Goal: Check status: Check status

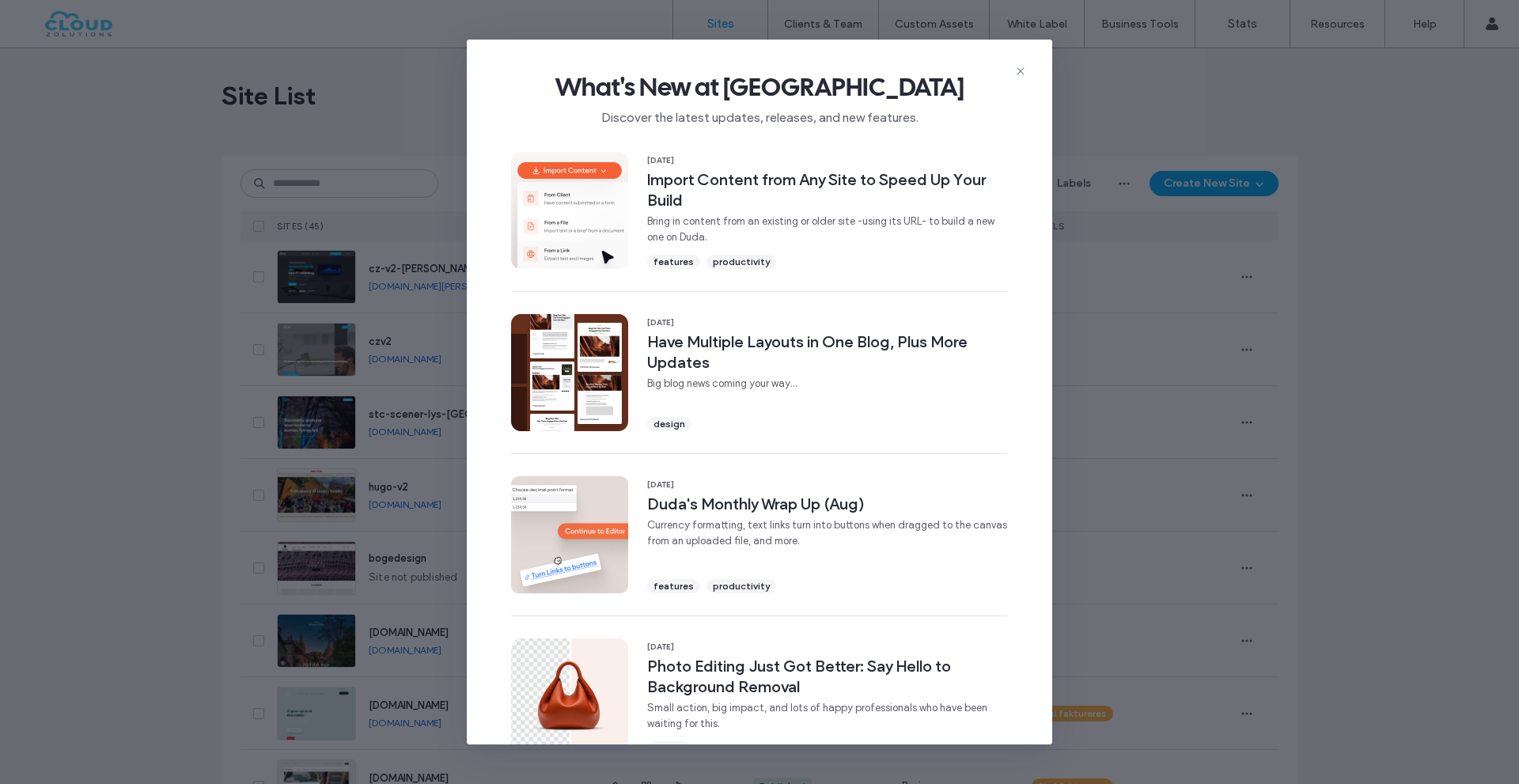
click at [1344, 502] on div "What's New at [GEOGRAPHIC_DATA] Discover the latest updates, releases, and new …" at bounding box center [759, 392] width 1519 height 784
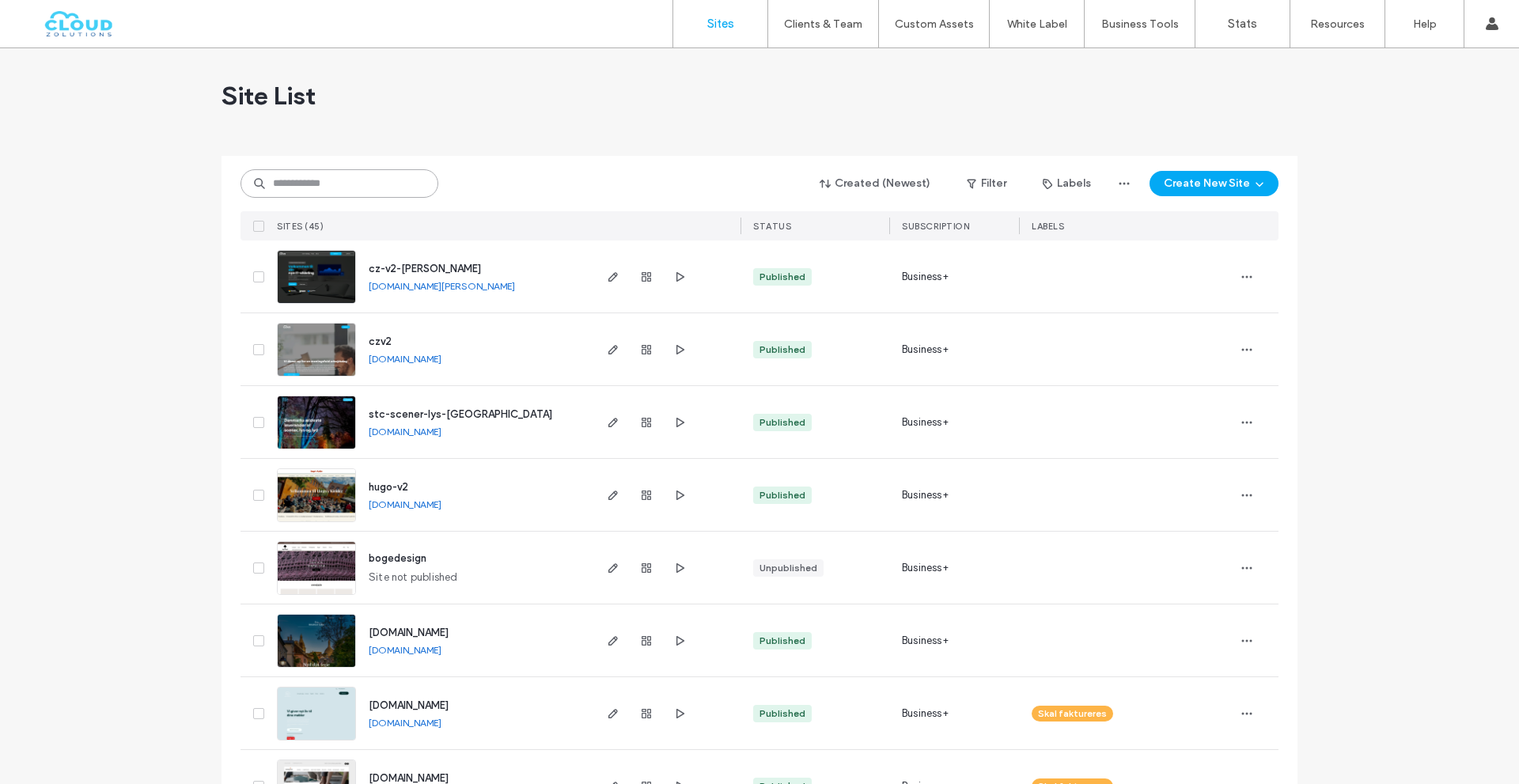
click at [383, 194] on input at bounding box center [339, 183] width 198 height 28
paste input "********"
type input "********"
click at [506, 126] on div "Site List" at bounding box center [759, 95] width 1076 height 95
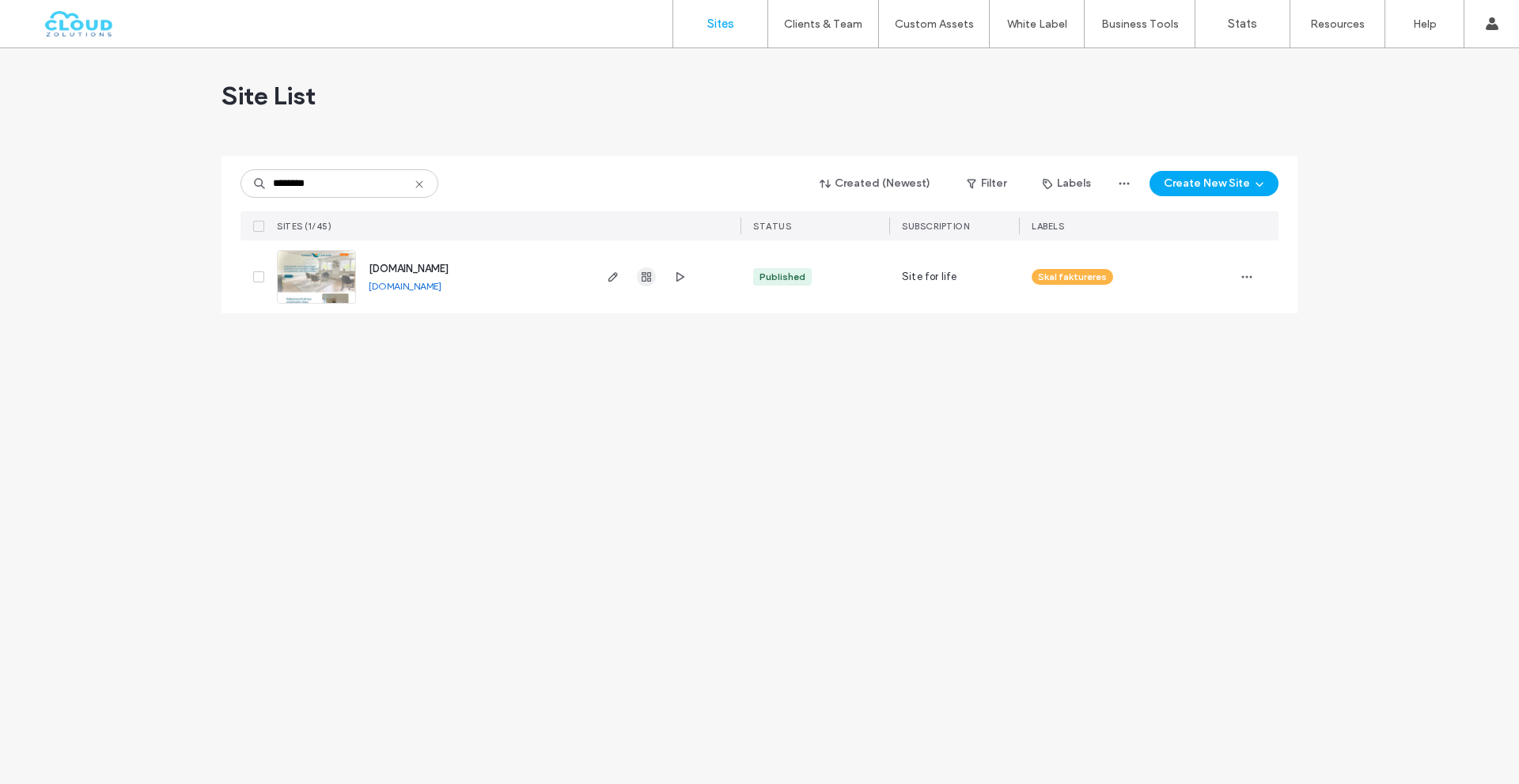
click at [649, 271] on icon "button" at bounding box center [646, 277] width 13 height 13
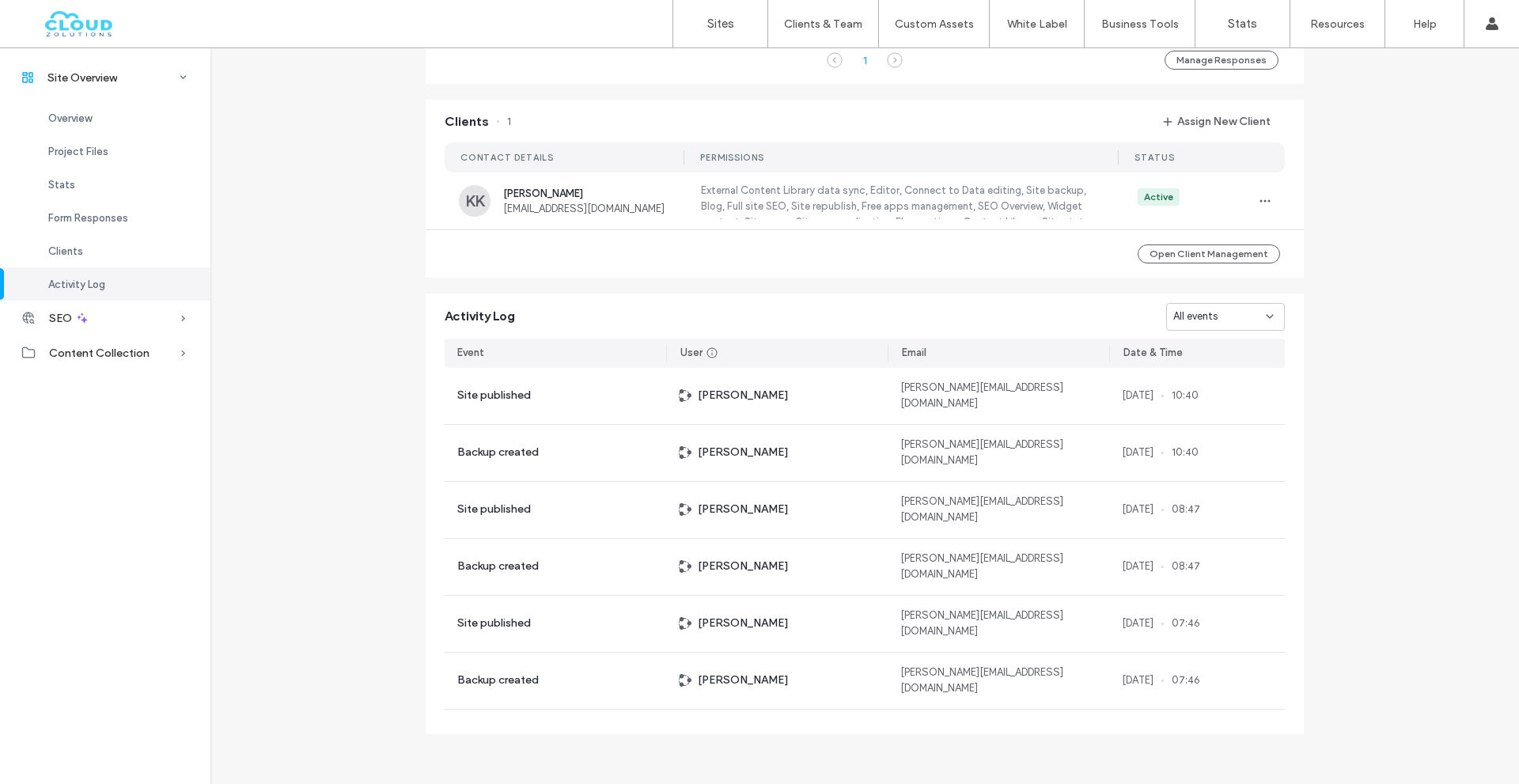
scroll to position [1152, 0]
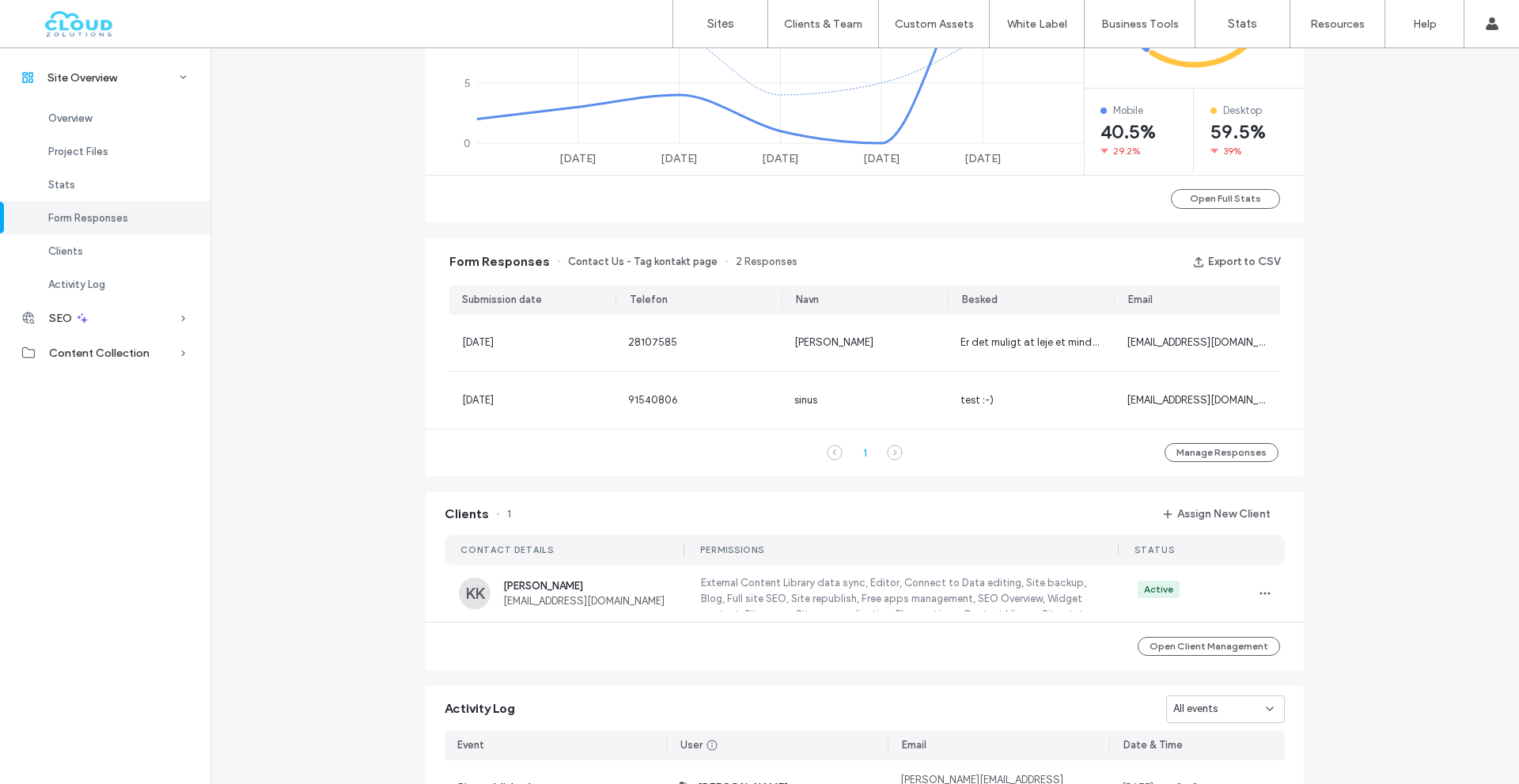
scroll to position [835, 0]
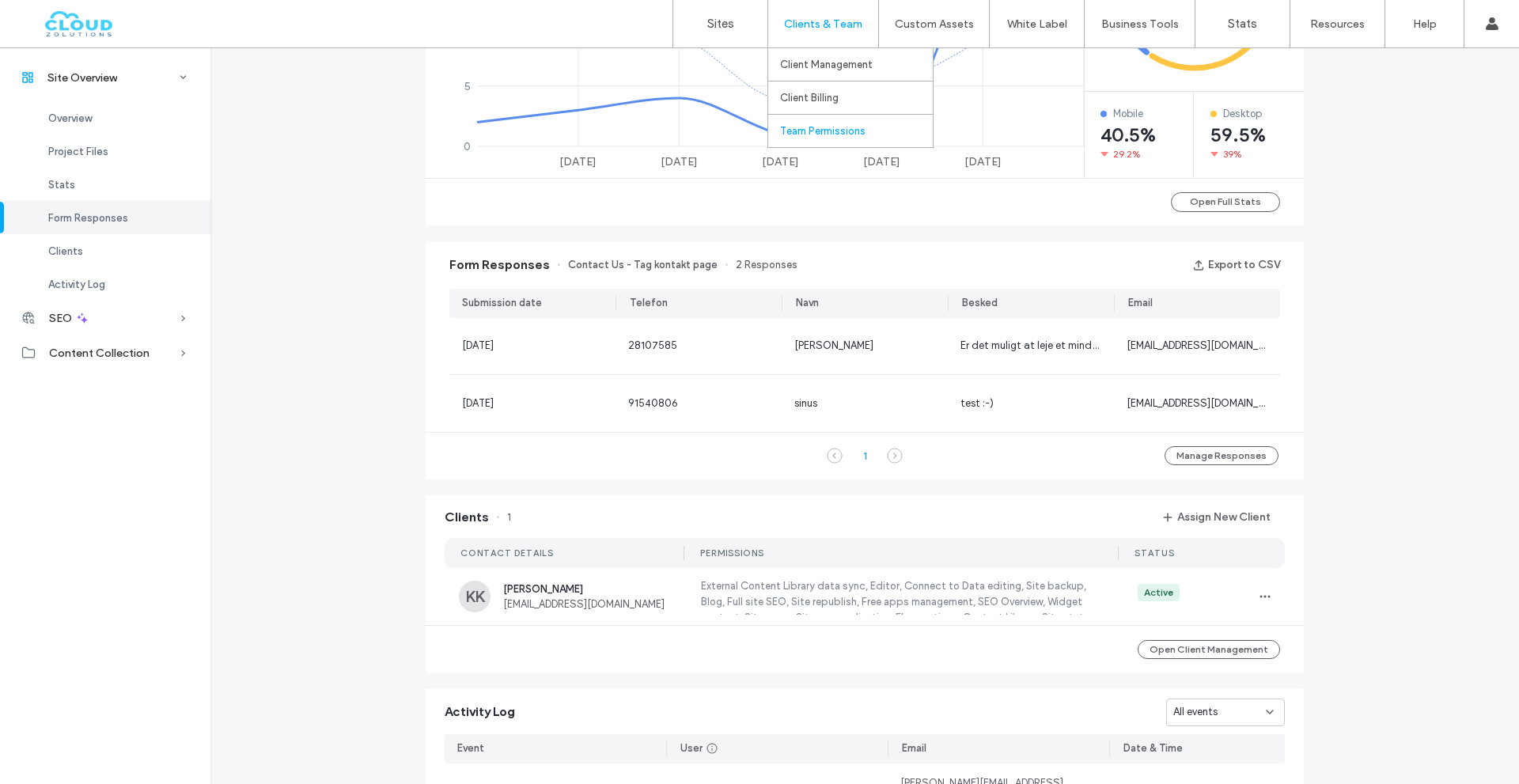
click at [841, 120] on link "Team Permissions" at bounding box center [857, 131] width 153 height 32
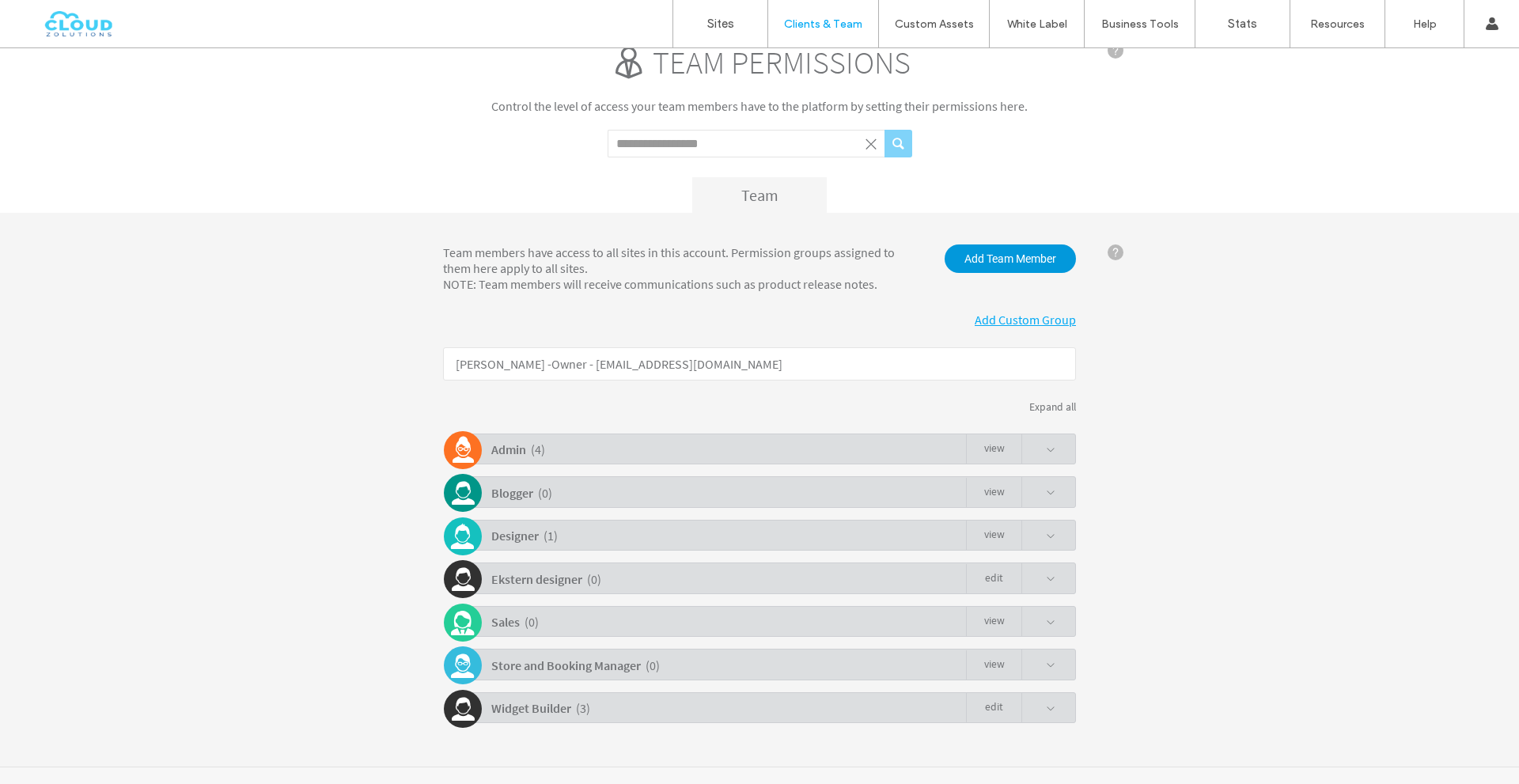
scroll to position [52, 0]
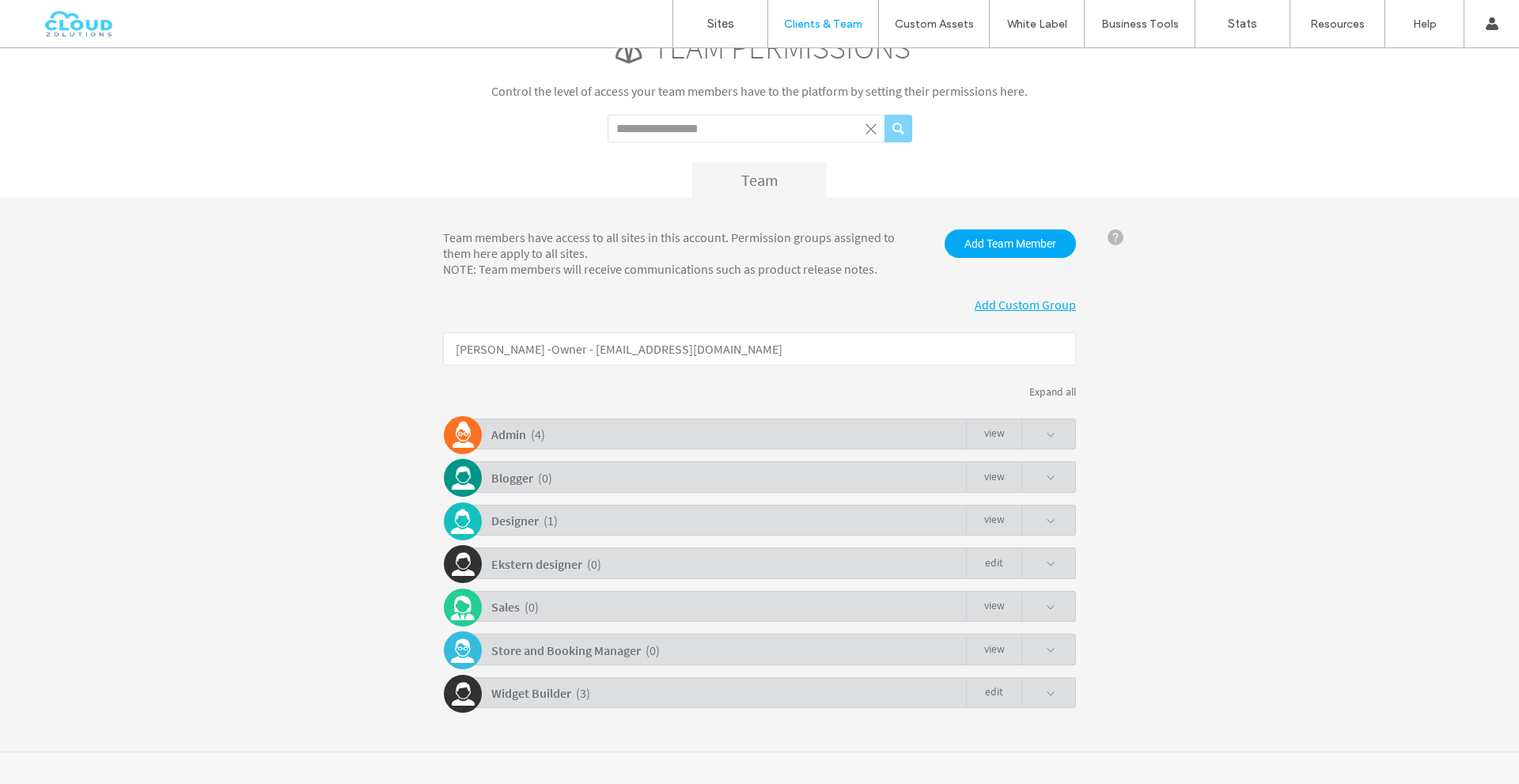
click at [1053, 433] on div "Admin ( 4 ) view" at bounding box center [763, 433] width 625 height 31
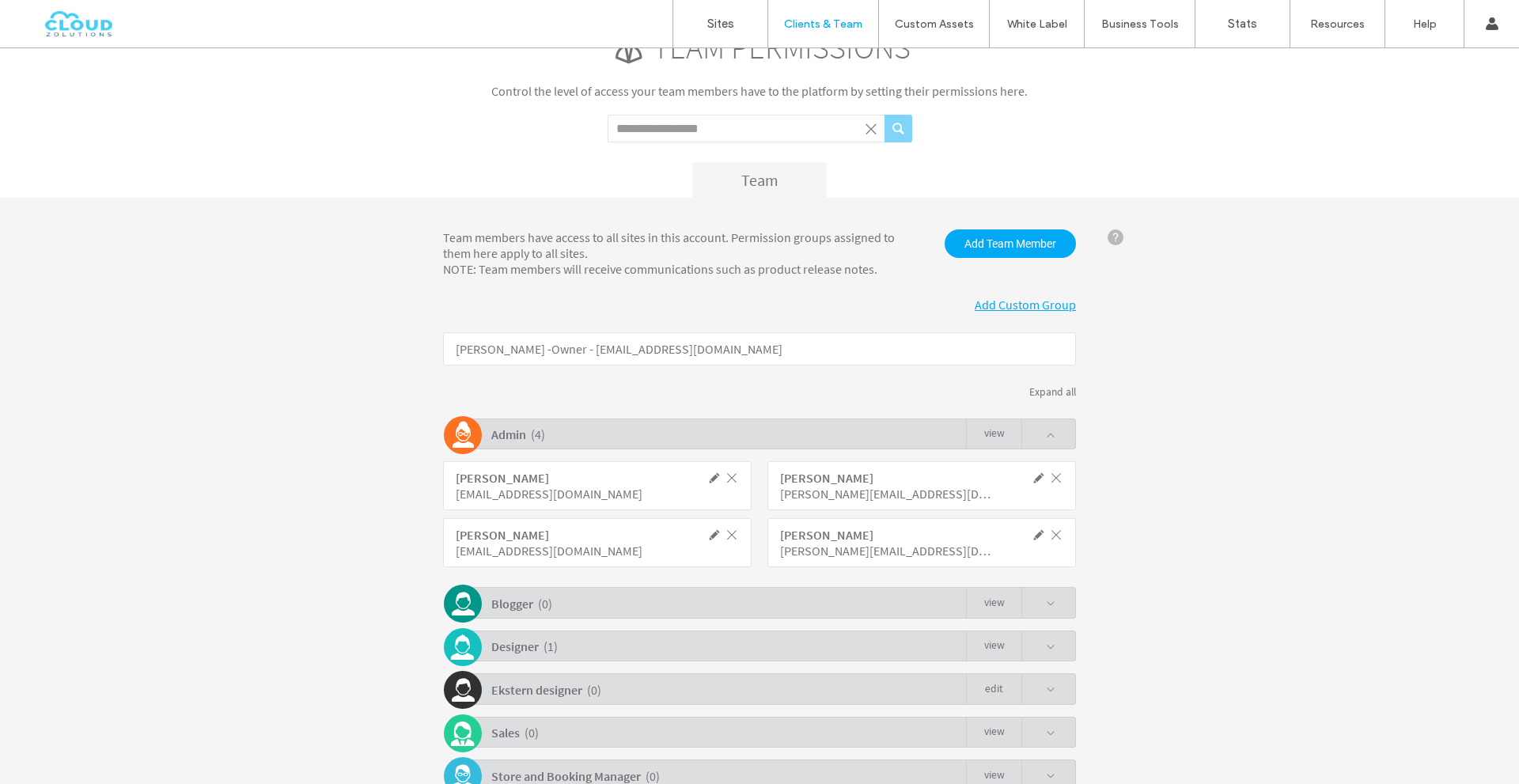
scroll to position [131, 0]
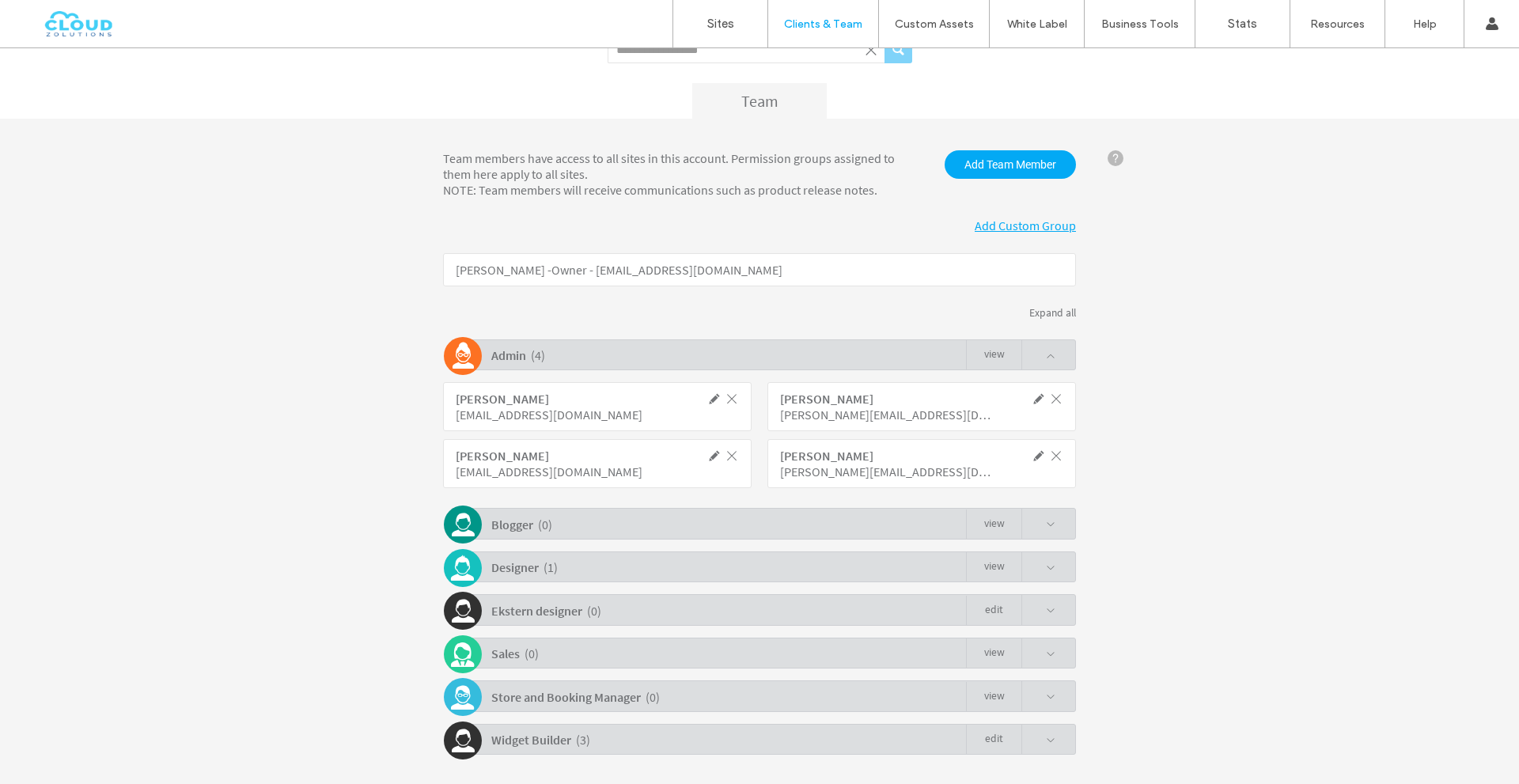
click at [1029, 564] on span at bounding box center [1038, 566] width 34 height 30
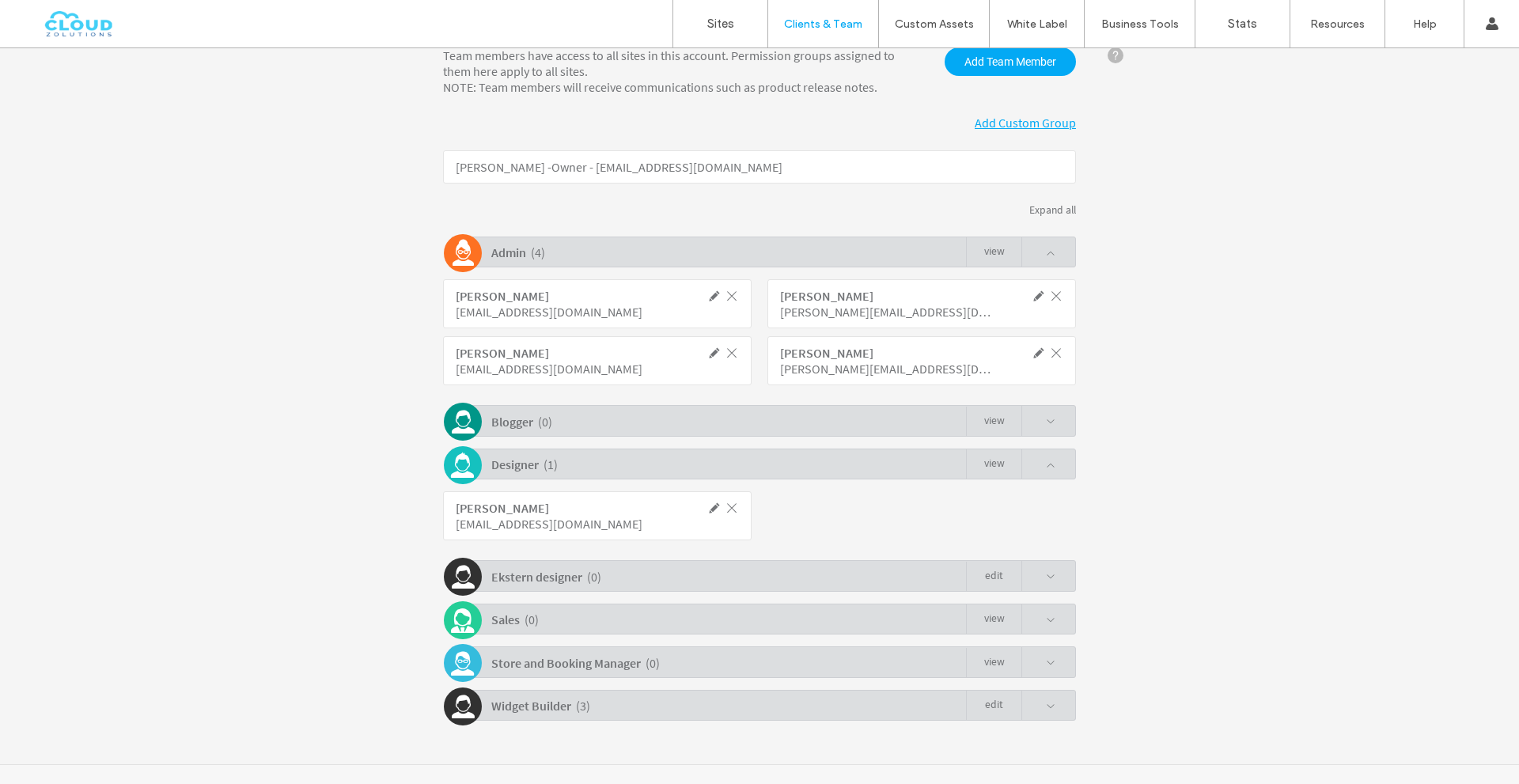
scroll to position [247, 0]
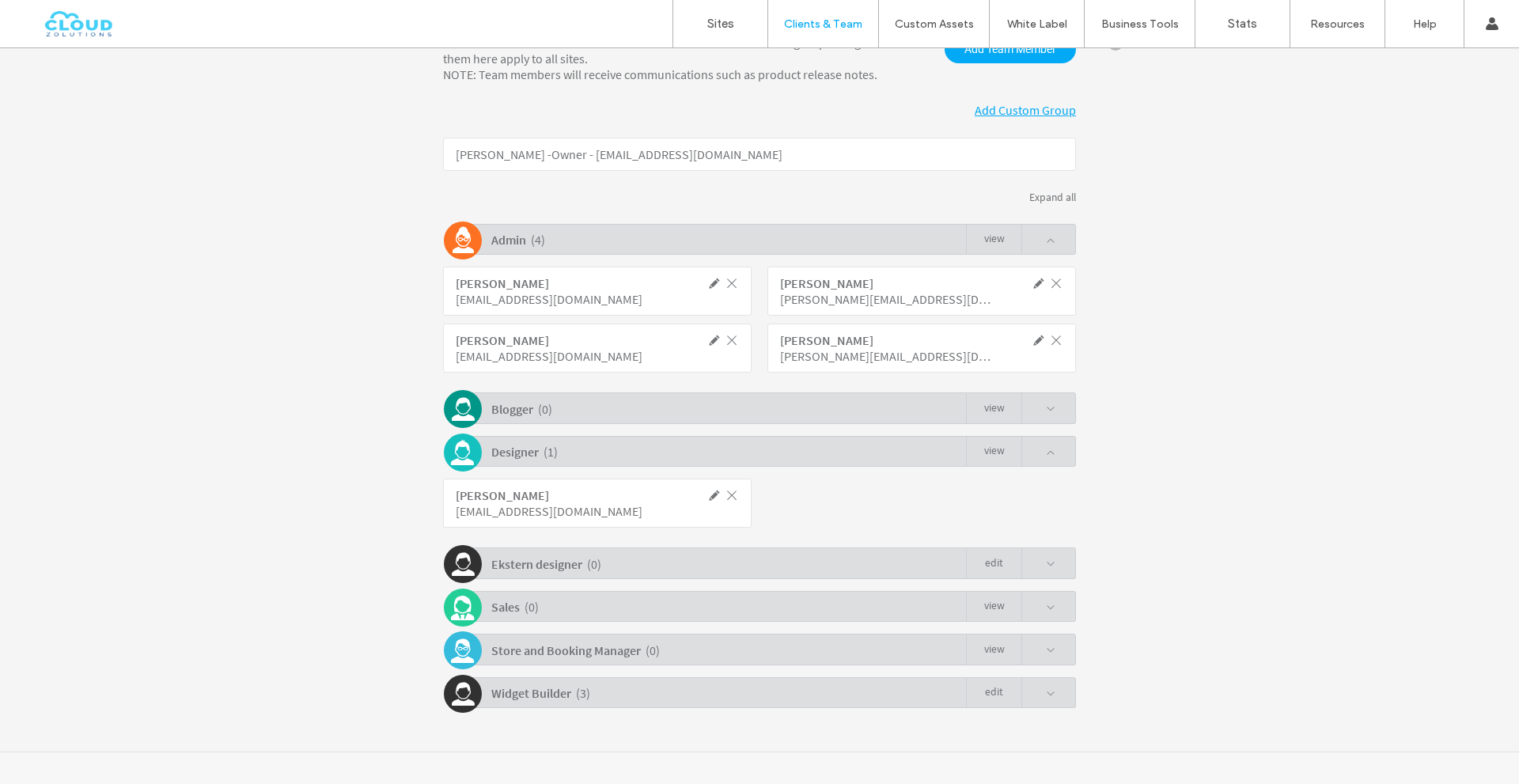
click at [1031, 693] on span at bounding box center [1038, 692] width 34 height 30
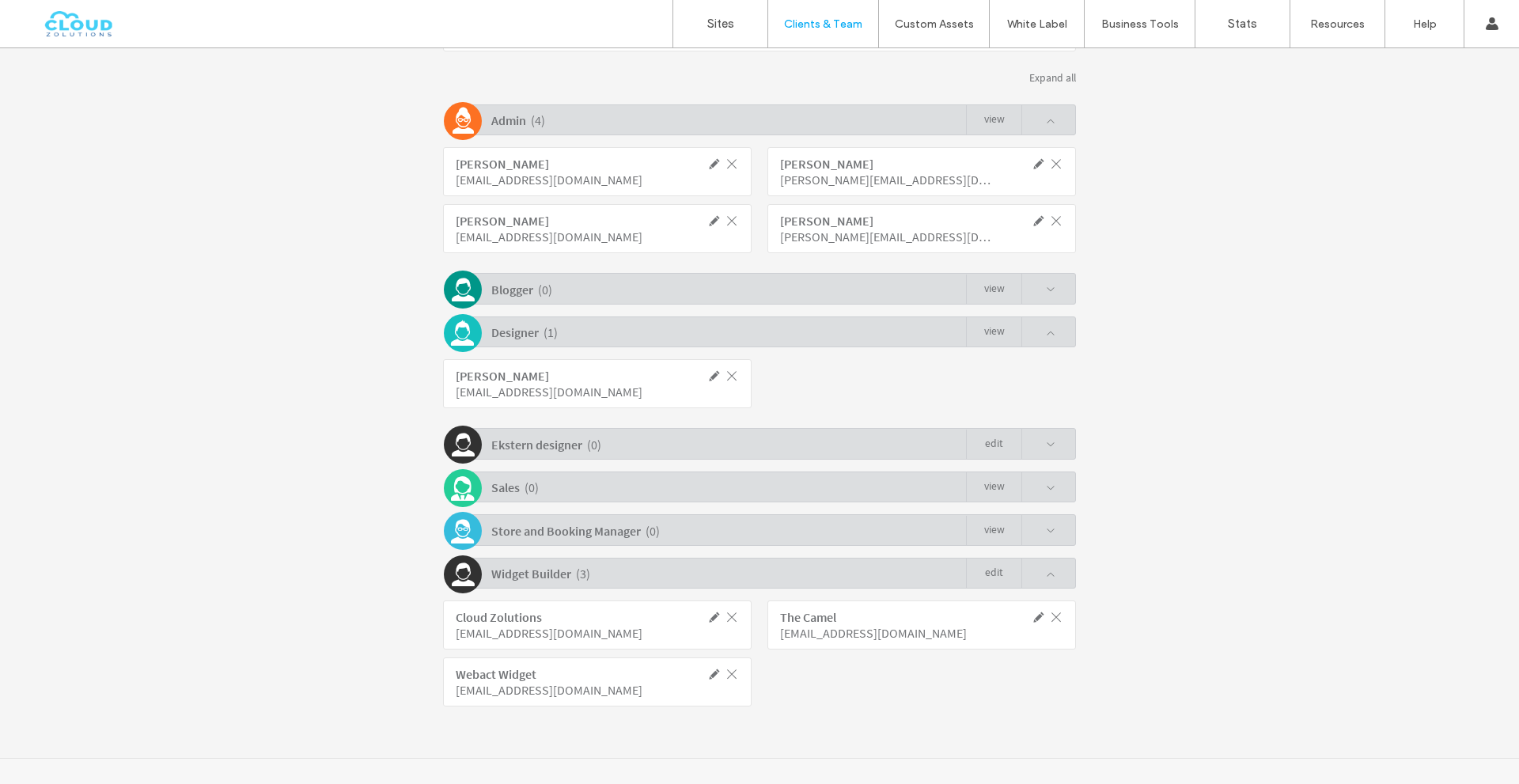
scroll to position [373, 0]
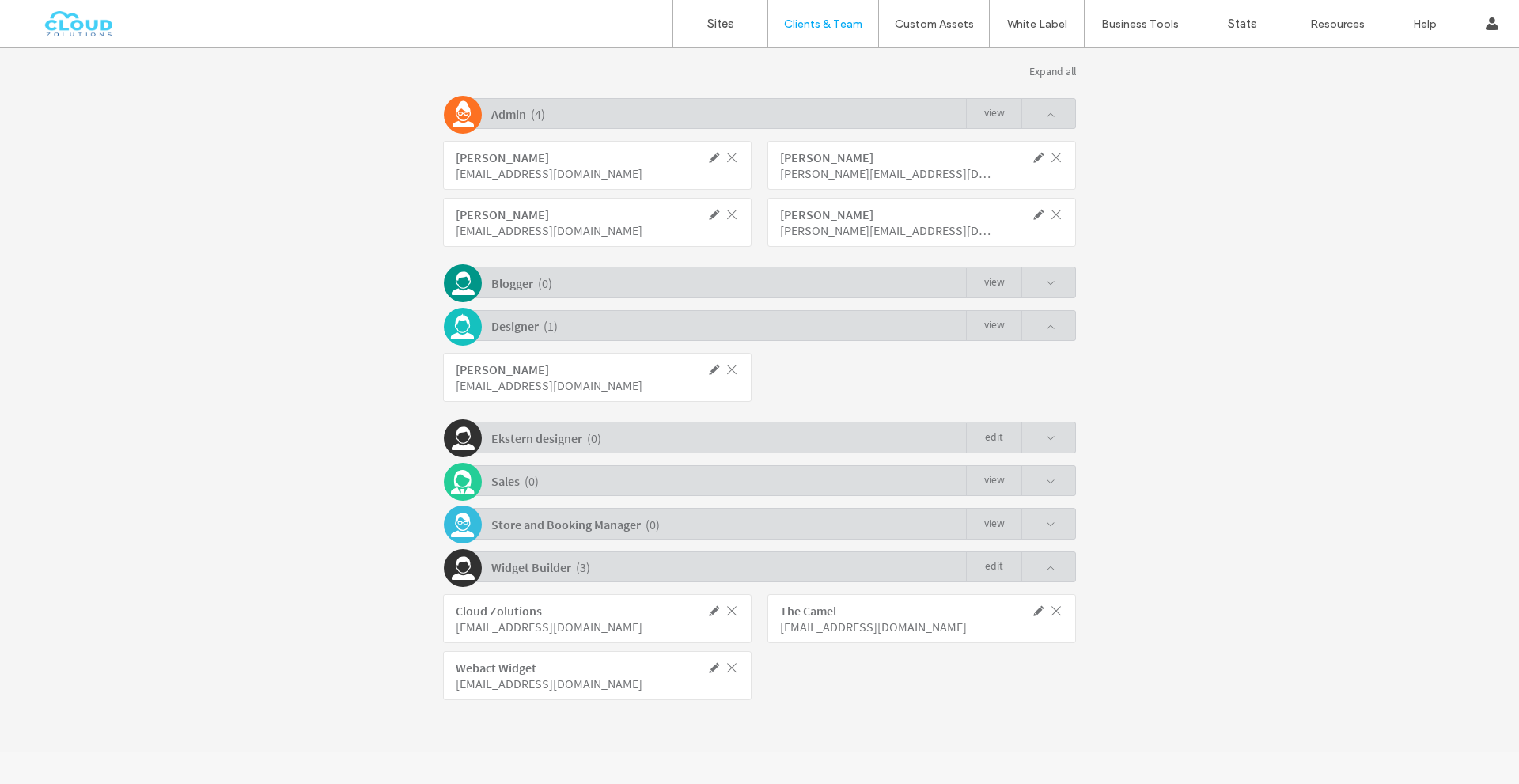
click at [1008, 570] on link "Edit" at bounding box center [994, 566] width 55 height 30
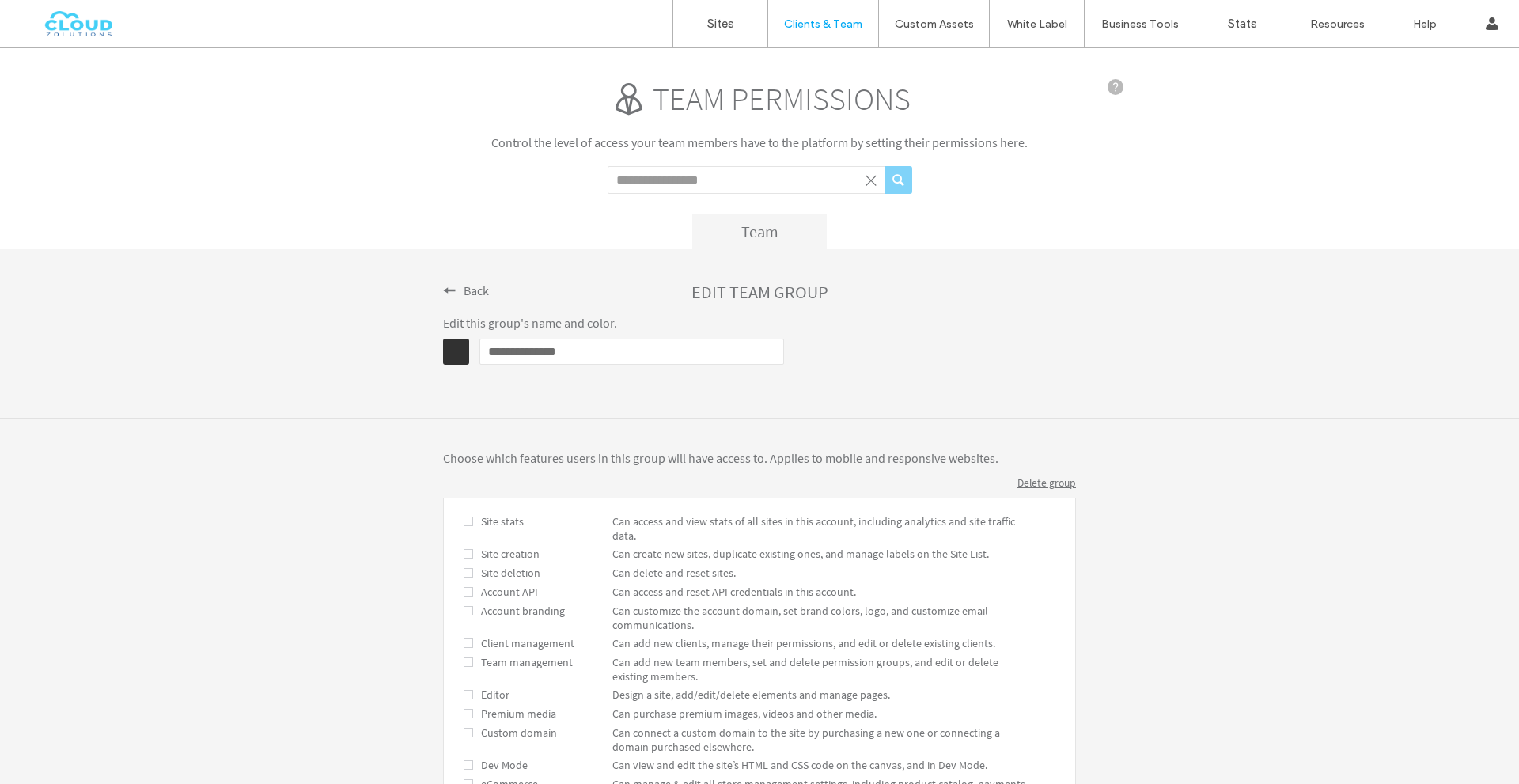
scroll to position [0, 0]
click at [443, 288] on span at bounding box center [450, 291] width 13 height 13
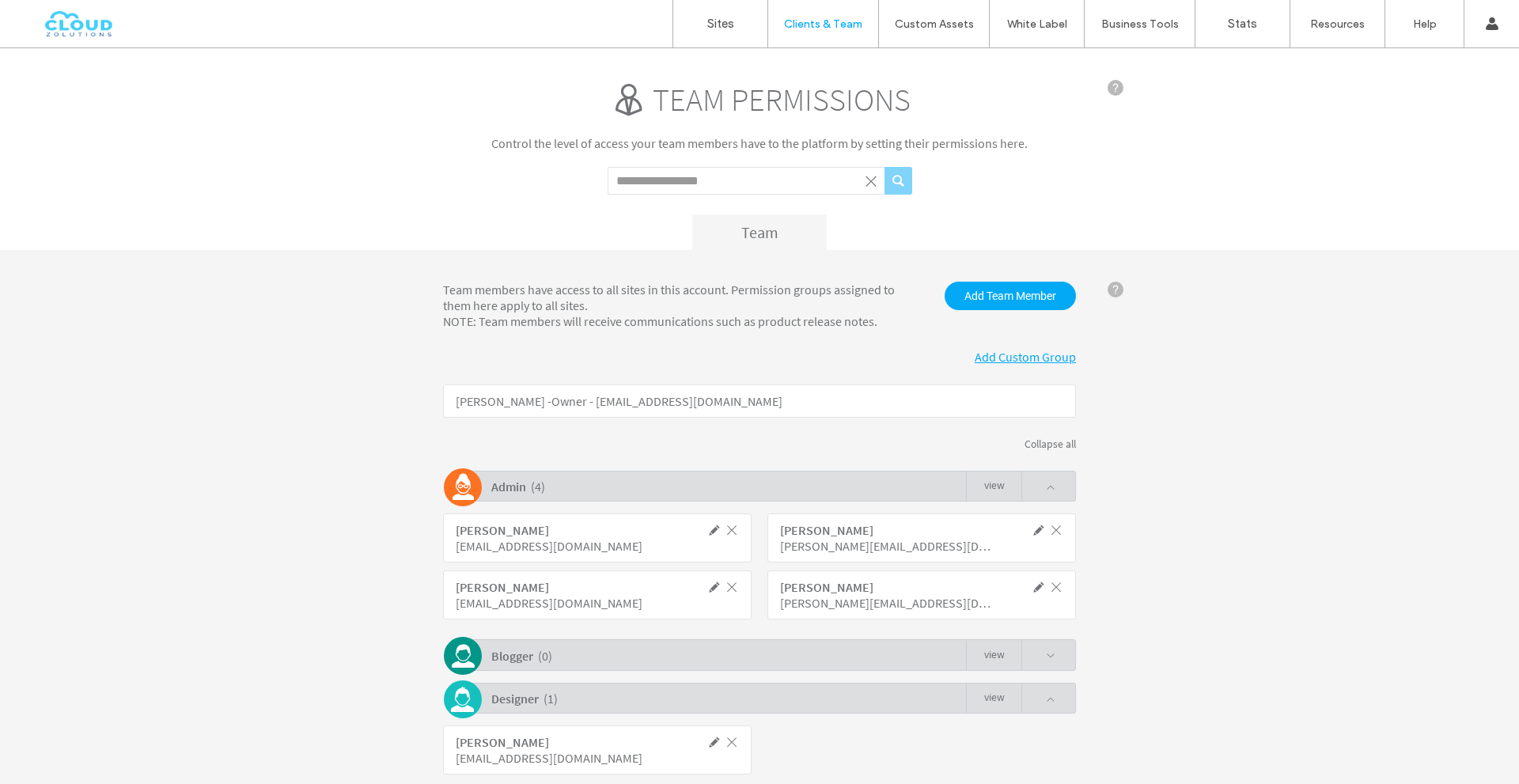
scroll to position [373, 0]
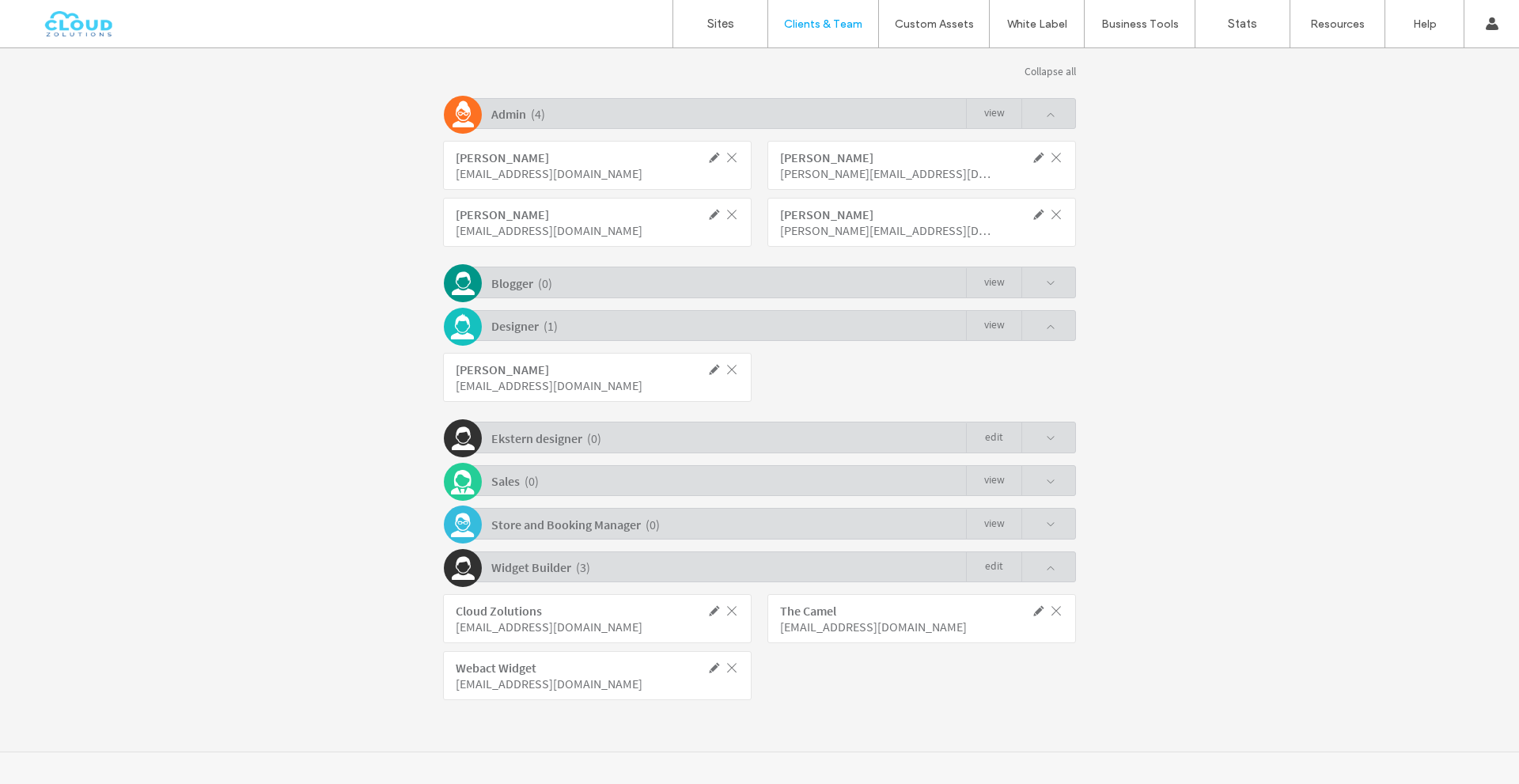
click at [707, 665] on span at bounding box center [714, 668] width 15 height 15
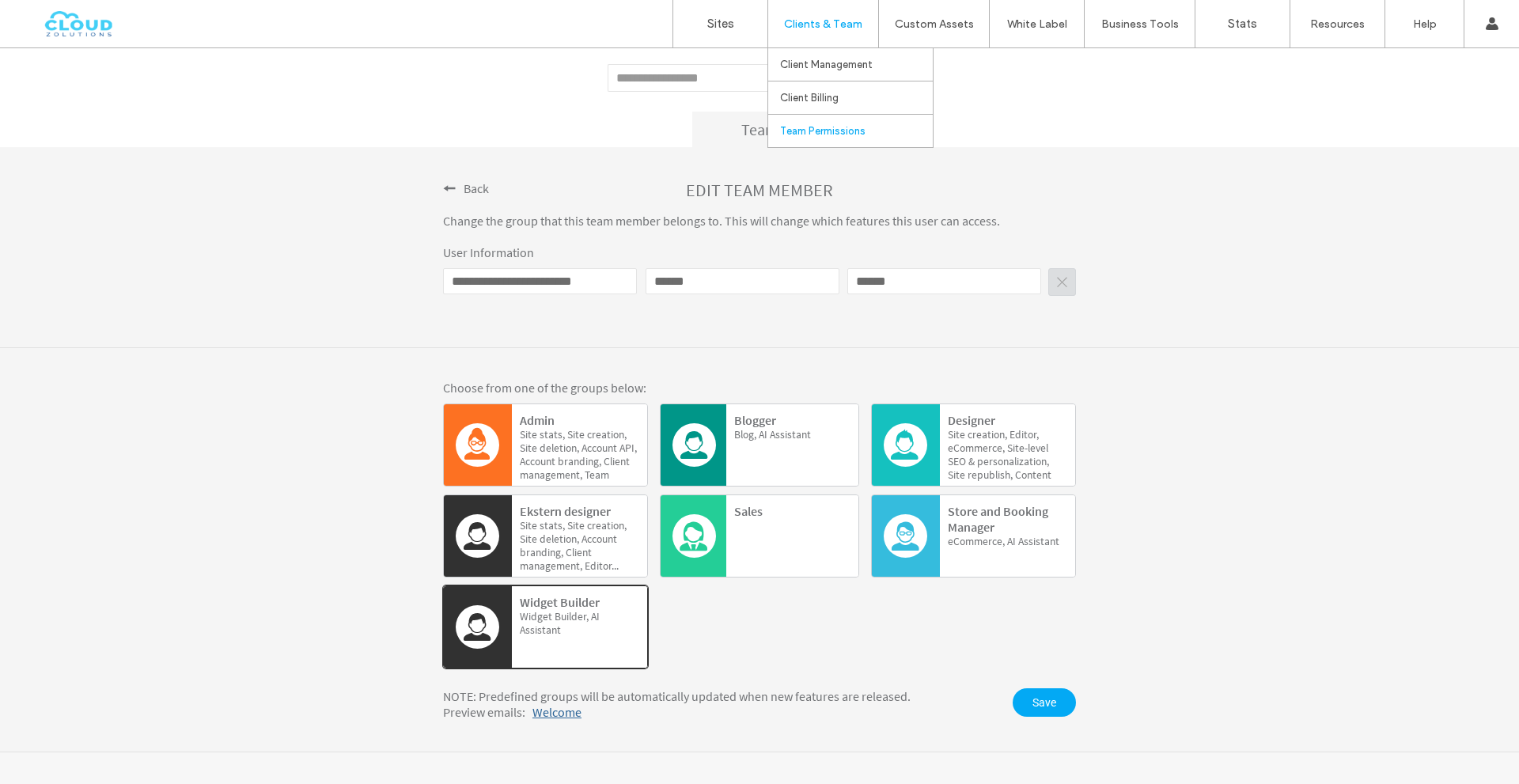
click at [835, 124] on link "Team Permissions" at bounding box center [857, 131] width 153 height 32
click at [454, 186] on div "Back" at bounding box center [466, 187] width 46 height 17
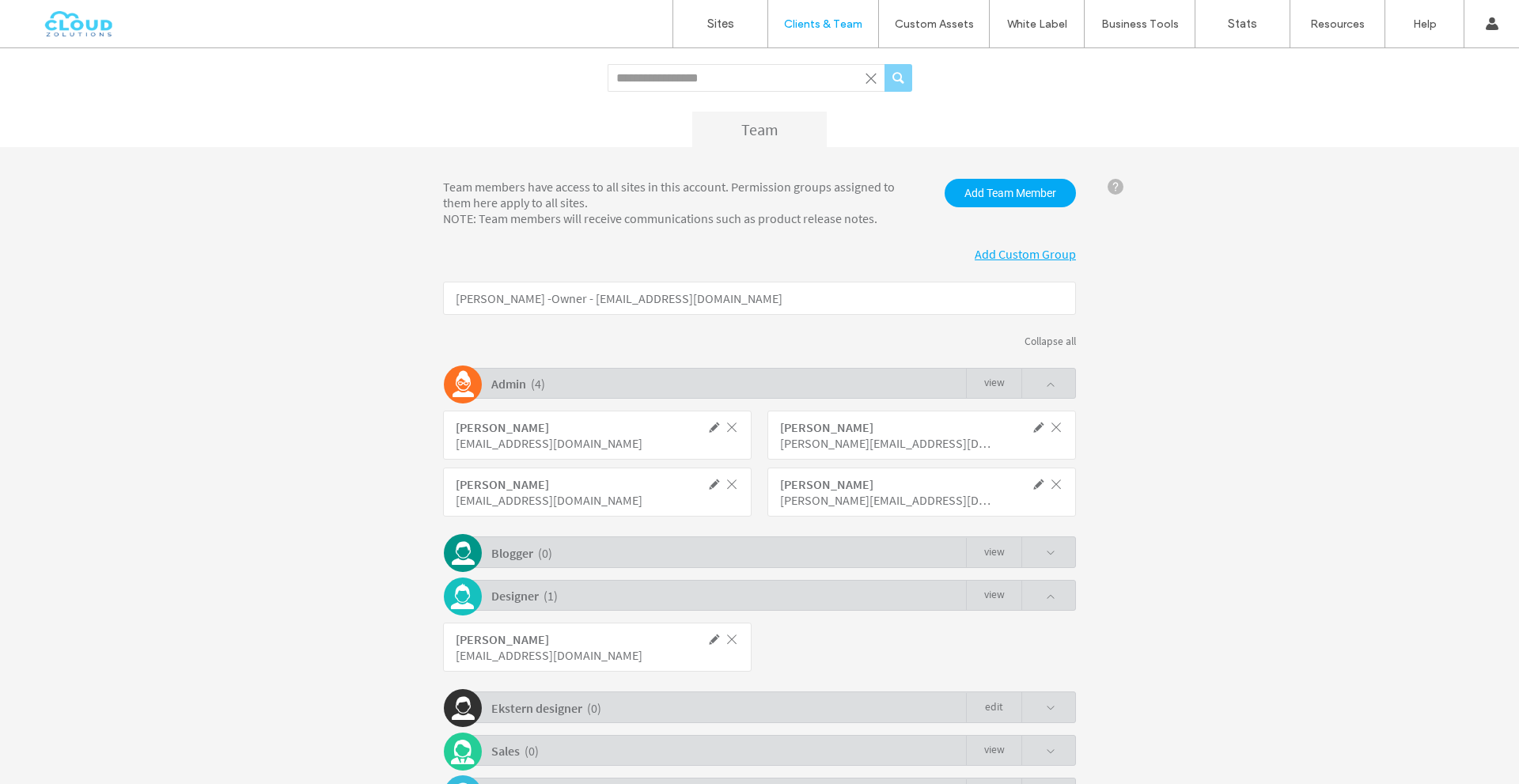
scroll to position [373, 0]
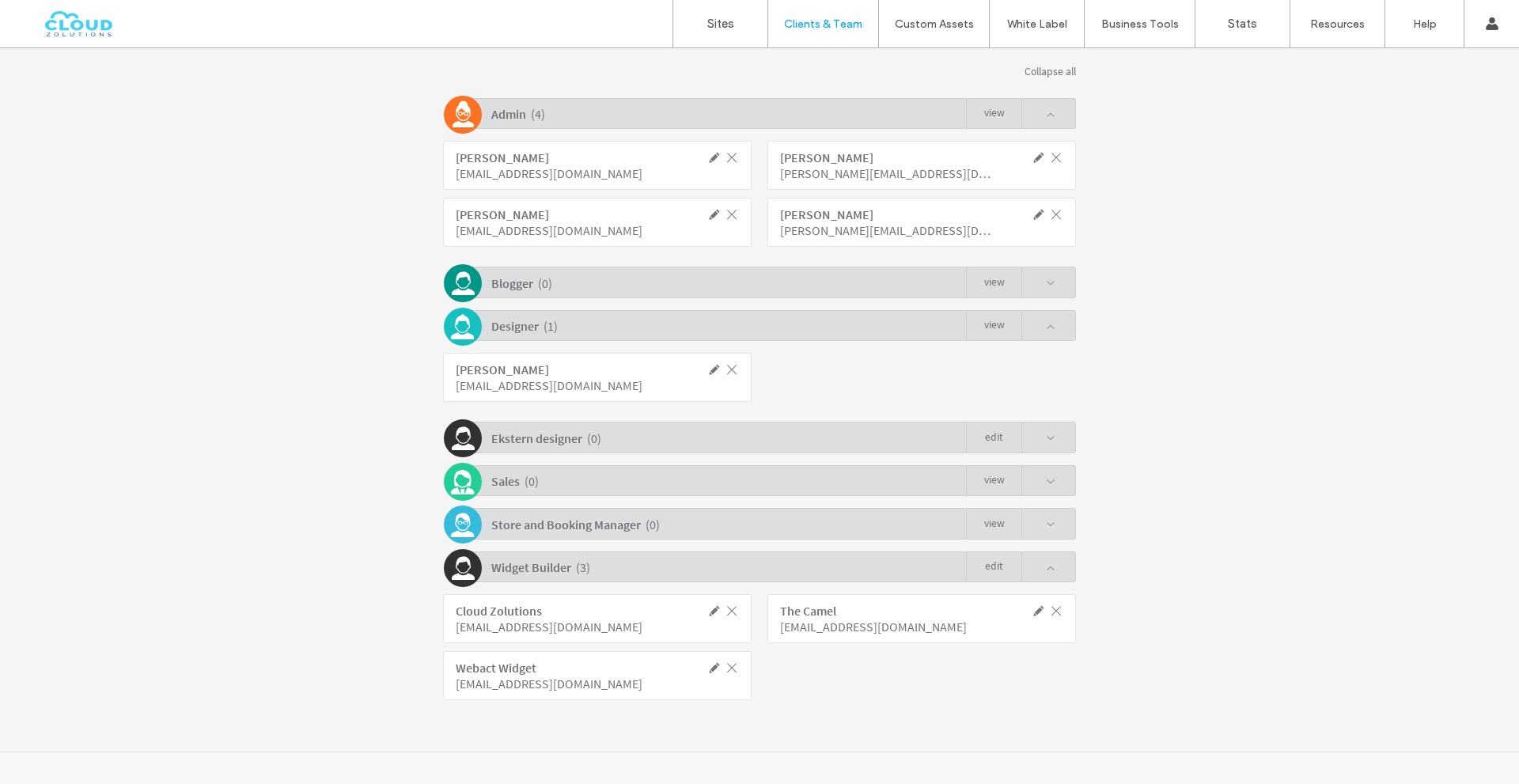
click at [707, 615] on span at bounding box center [714, 610] width 15 height 15
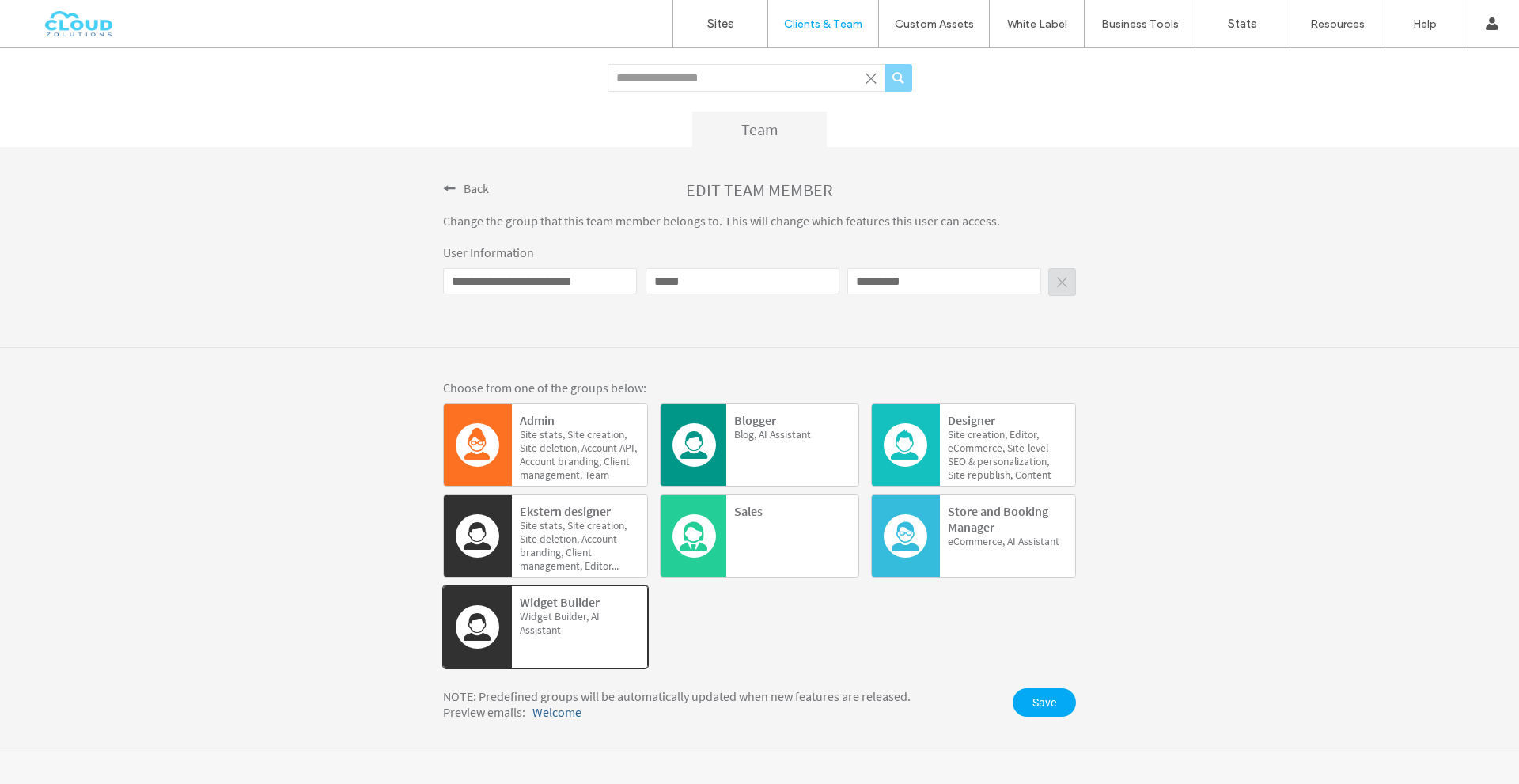
click at [447, 182] on span at bounding box center [450, 188] width 13 height 13
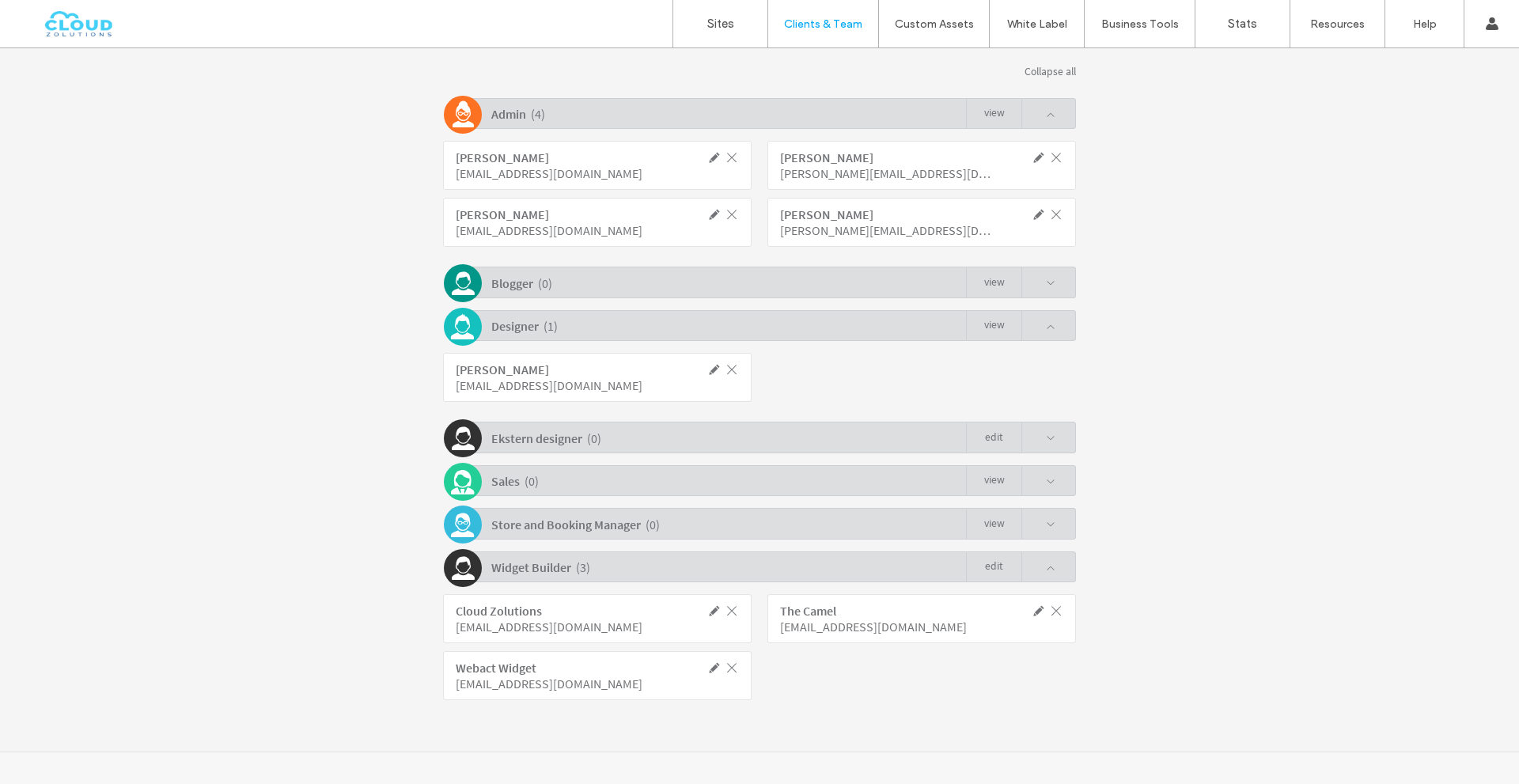
click at [974, 575] on link "Edit" at bounding box center [994, 566] width 55 height 30
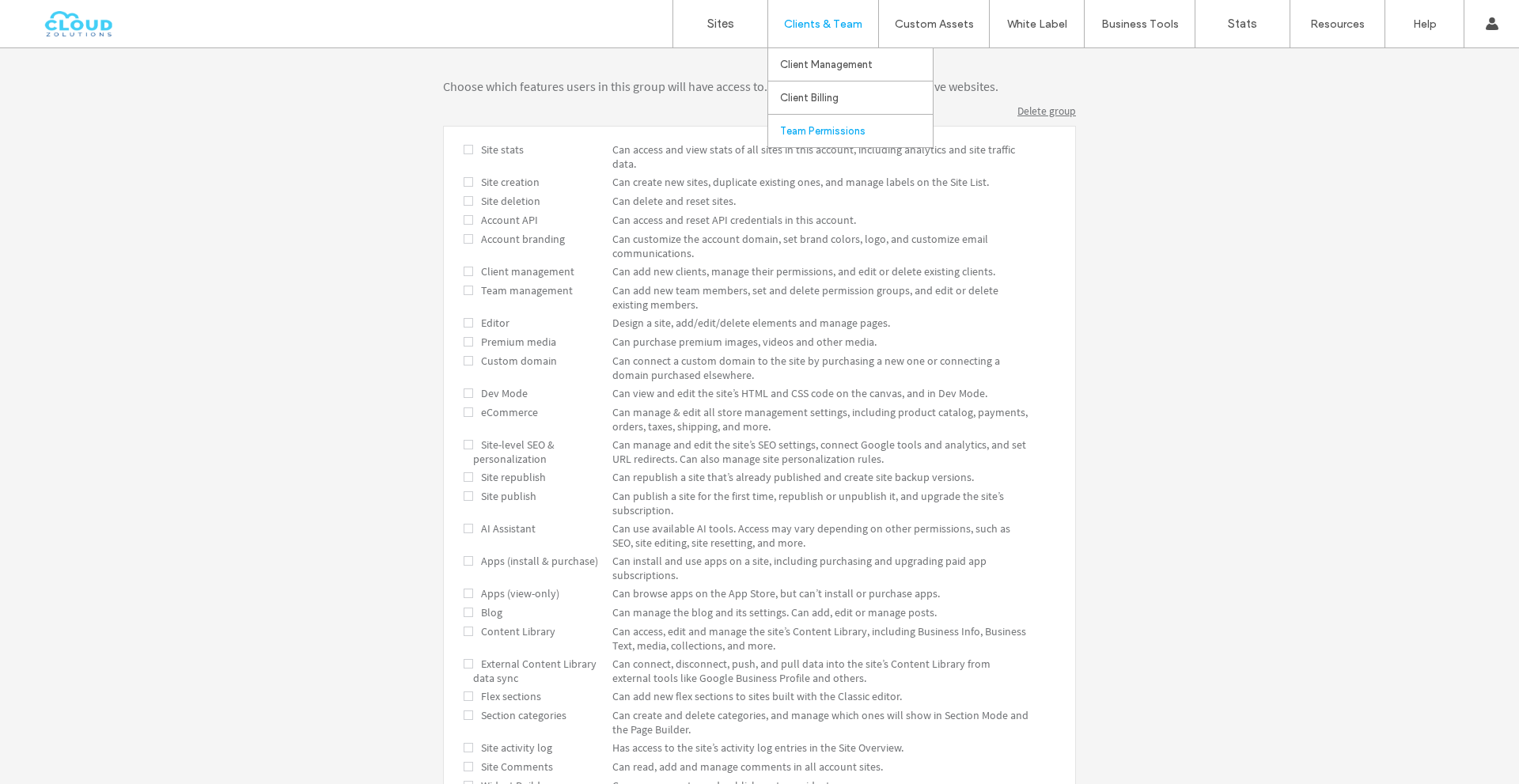
click at [821, 129] on label "Team Permissions" at bounding box center [822, 131] width 85 height 12
click at [797, 123] on link "Team Permissions" at bounding box center [857, 131] width 153 height 32
click at [724, 20] on label "Sites" at bounding box center [720, 24] width 27 height 15
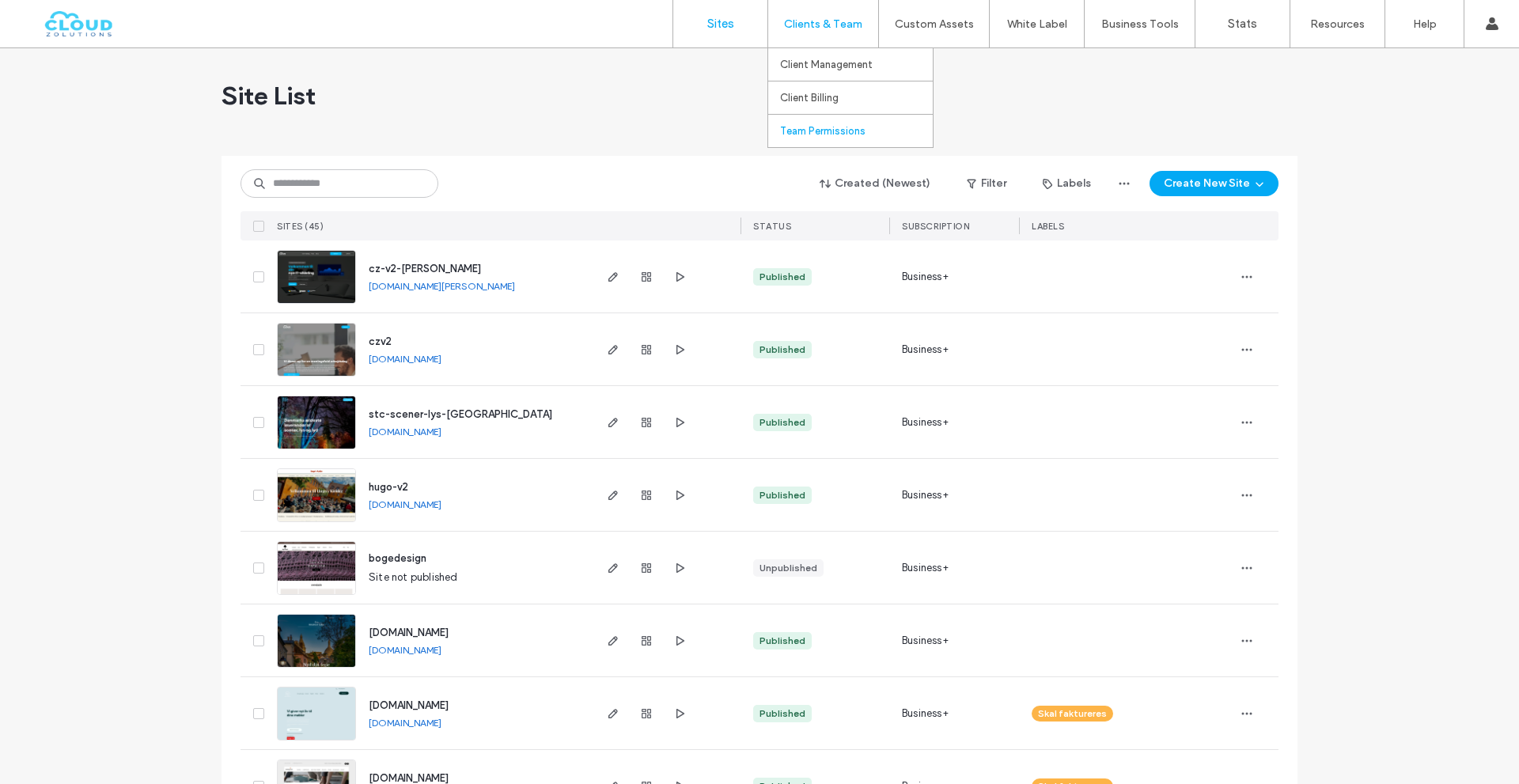
click at [815, 133] on label "Team Permissions" at bounding box center [822, 131] width 85 height 12
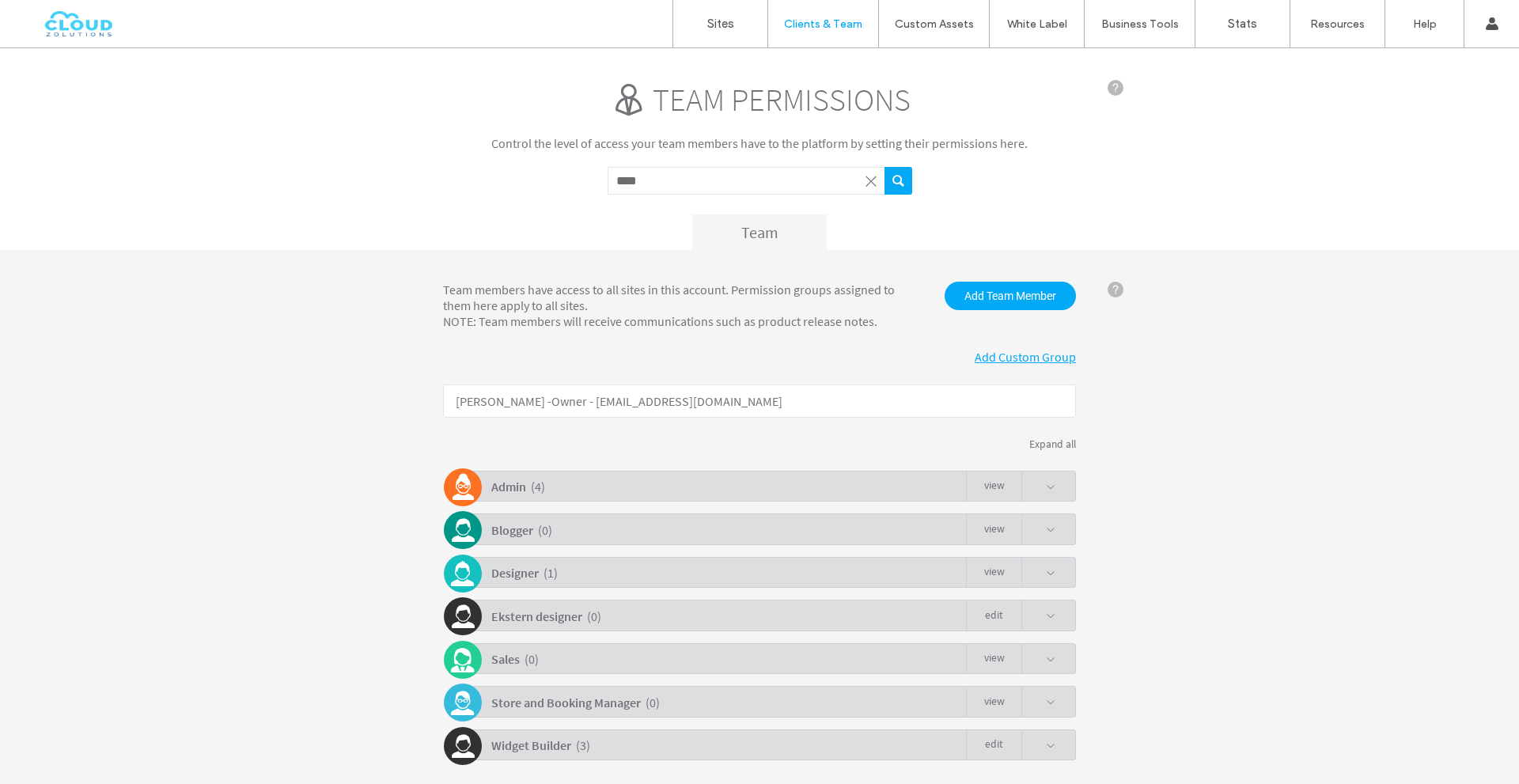
type input "****"
click at [884, 167] on button "submit" at bounding box center [898, 181] width 28 height 28
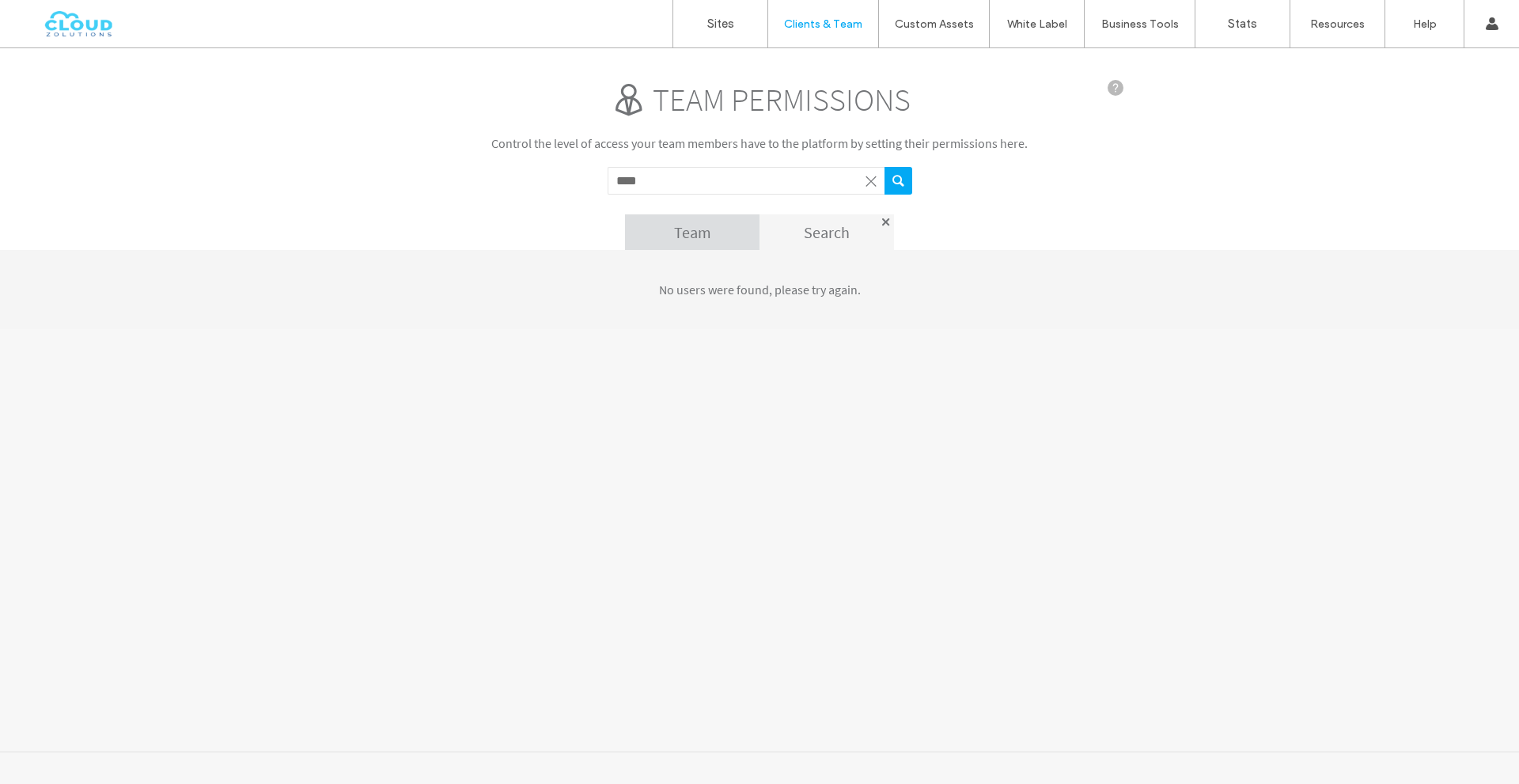
drag, startPoint x: 684, startPoint y: 175, endPoint x: 567, endPoint y: 175, distance: 117.0
click at [584, 176] on div "Team permissions Control the level of access your team members have to the plat…" at bounding box center [760, 164] width 633 height 170
click at [869, 182] on span at bounding box center [870, 180] width 15 height 15
click at [791, 184] on input "Search term" at bounding box center [745, 181] width 277 height 28
paste input "**********"
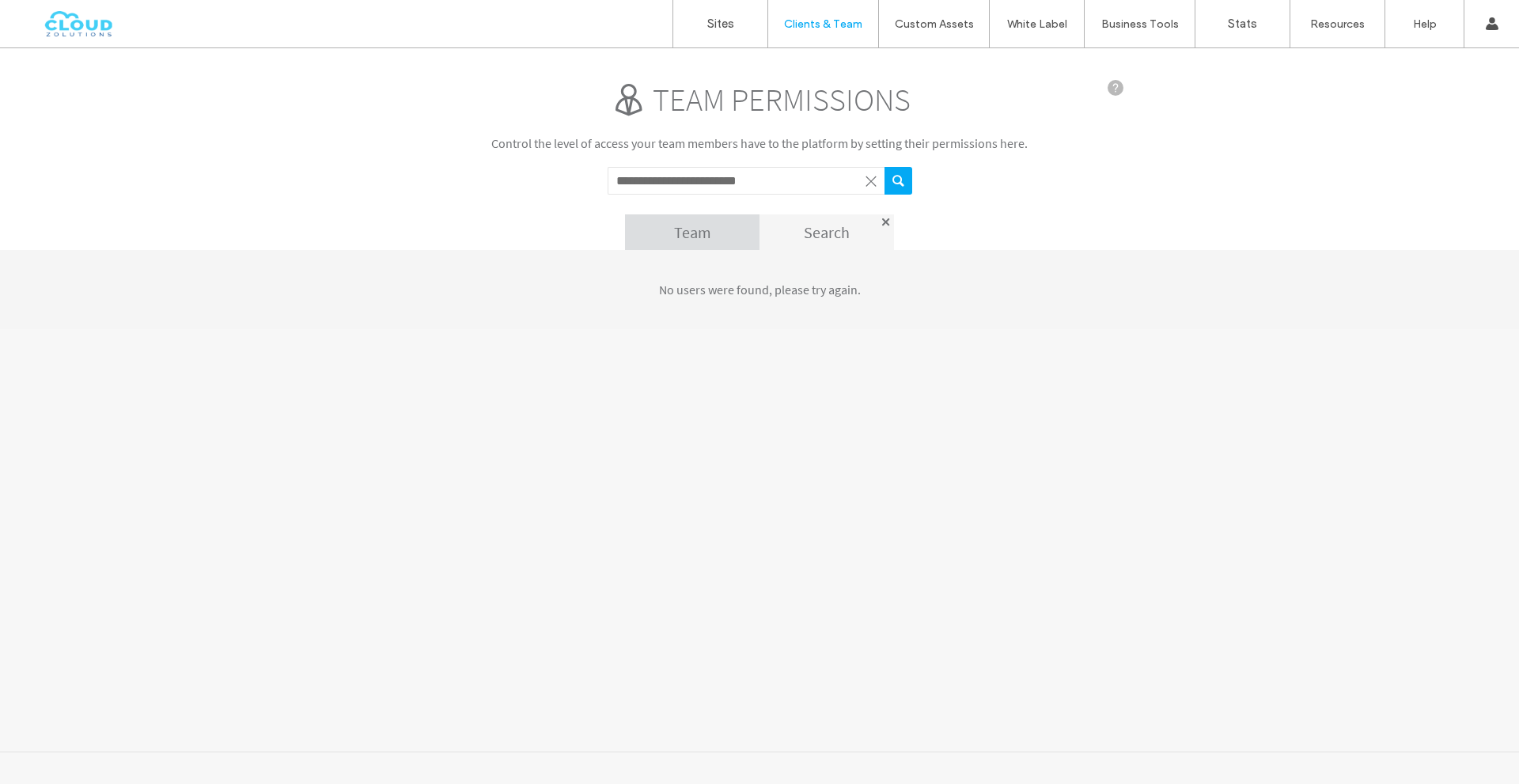
type input "**********"
click at [884, 167] on button "submit" at bounding box center [898, 181] width 28 height 28
click at [719, 225] on div "Team" at bounding box center [693, 232] width 135 height 36
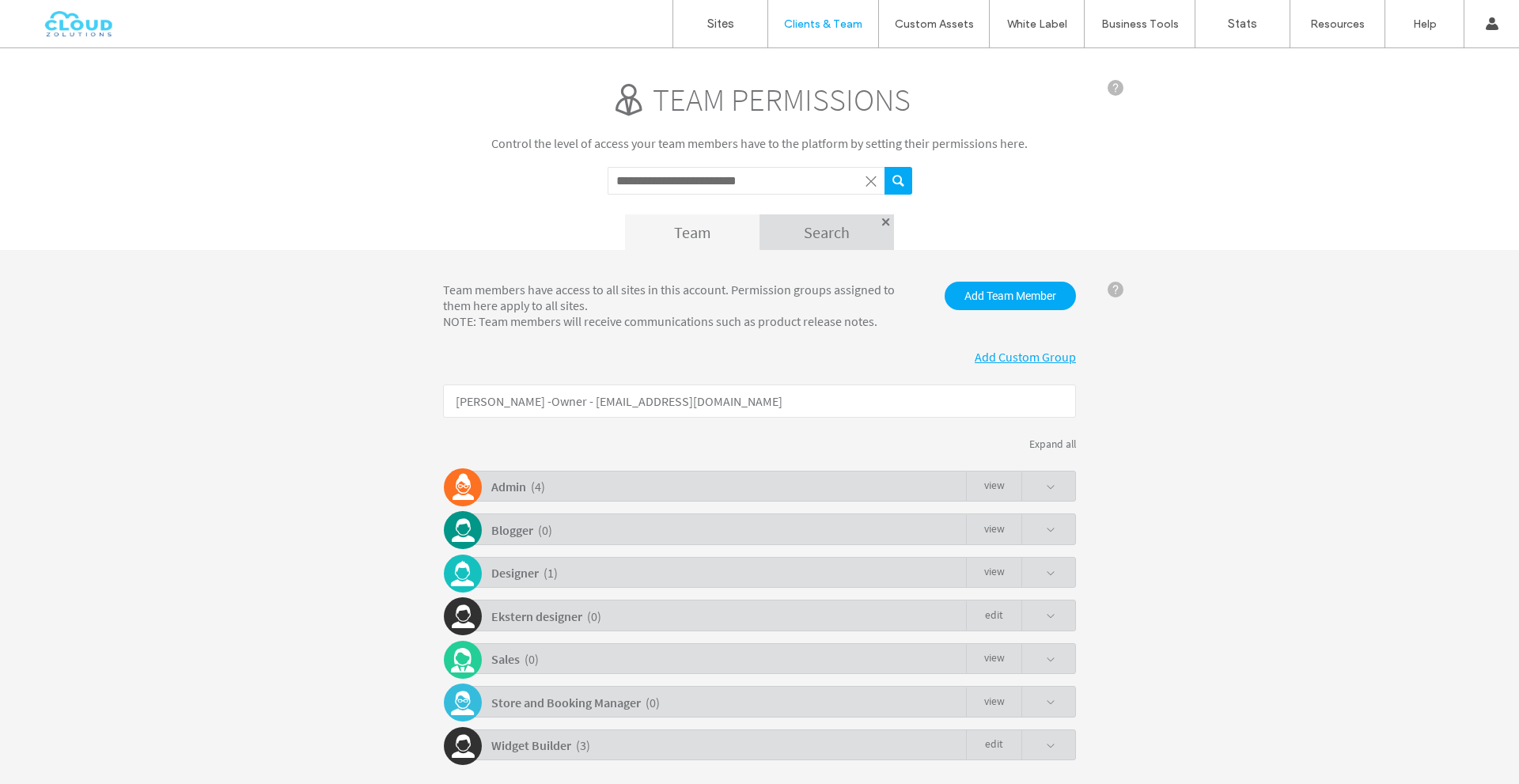
click at [826, 403] on p "[PERSON_NAME] - Owner - [EMAIL_ADDRESS][DOMAIN_NAME]" at bounding box center [760, 401] width 633 height 33
click at [664, 401] on p "[PERSON_NAME] - Owner - [EMAIL_ADDRESS][DOMAIN_NAME]" at bounding box center [760, 401] width 633 height 33
click at [613, 322] on div "Team members have access to all sites in this account. Permission groups assign…" at bounding box center [677, 305] width 493 height 47
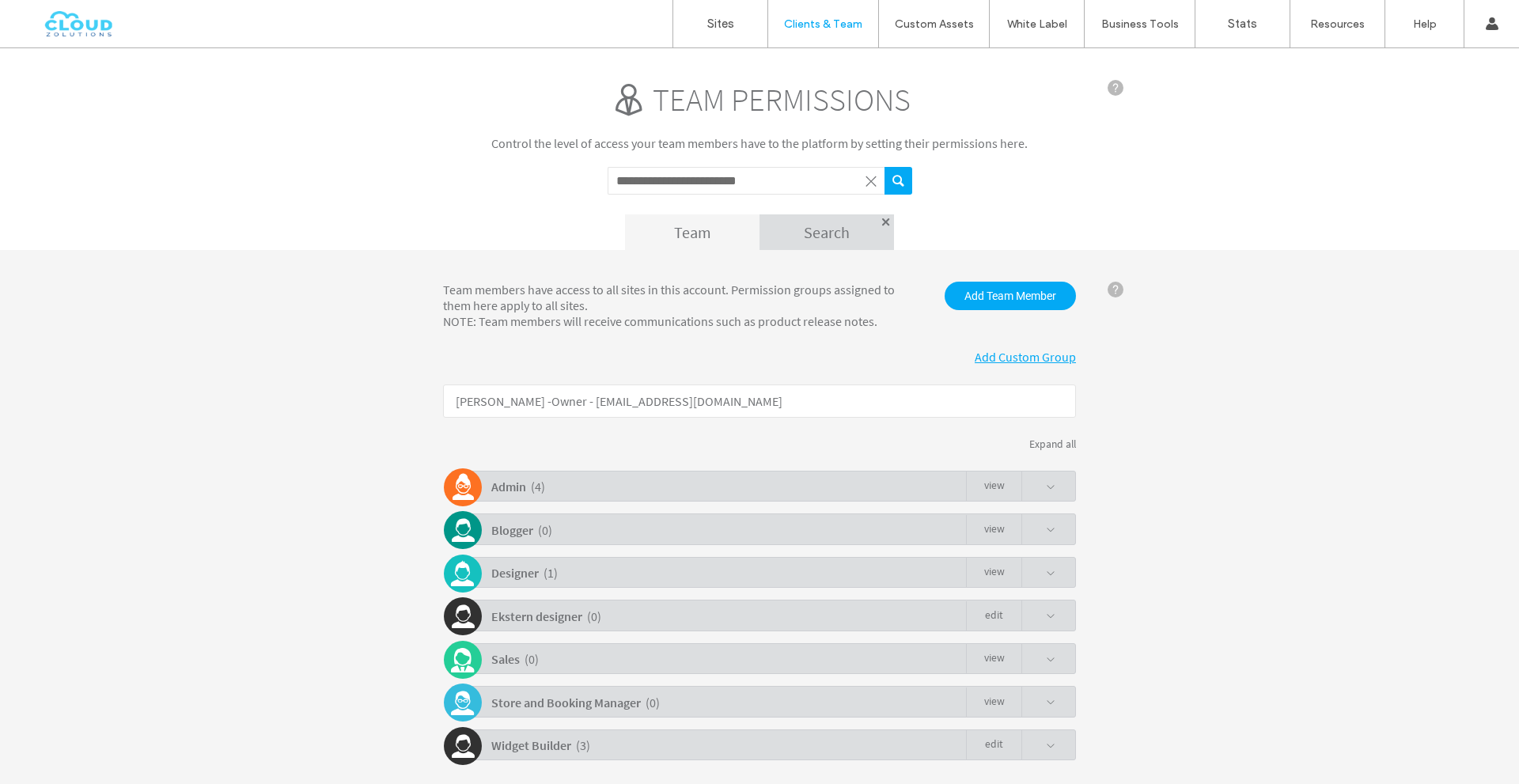
click at [1110, 291] on span at bounding box center [1115, 289] width 15 height 15
click at [1046, 489] on span at bounding box center [1051, 487] width 10 height 10
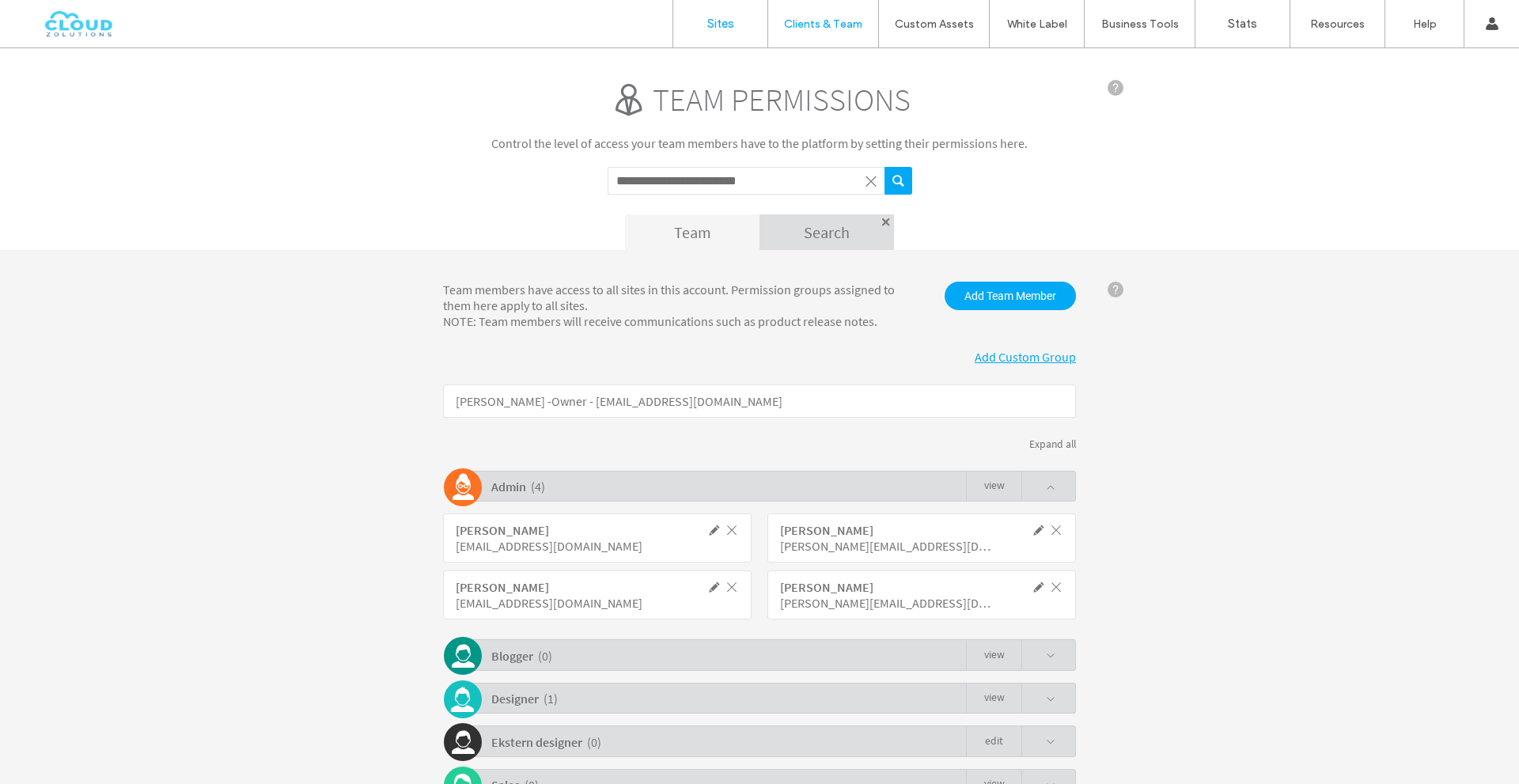
click at [723, 9] on link "Sites" at bounding box center [720, 24] width 94 height 47
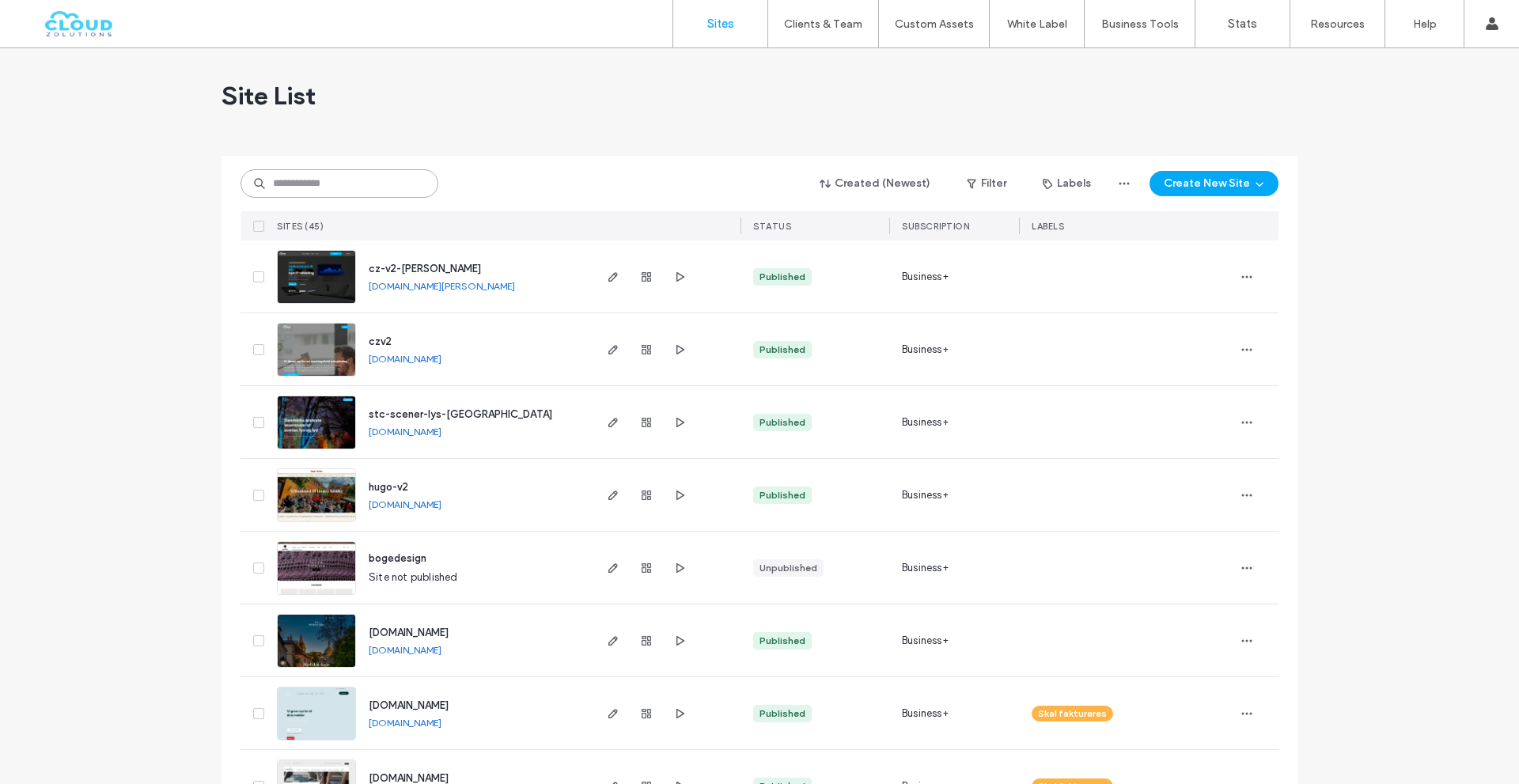
click at [317, 186] on input at bounding box center [339, 183] width 198 height 28
paste input "********"
type input "********"
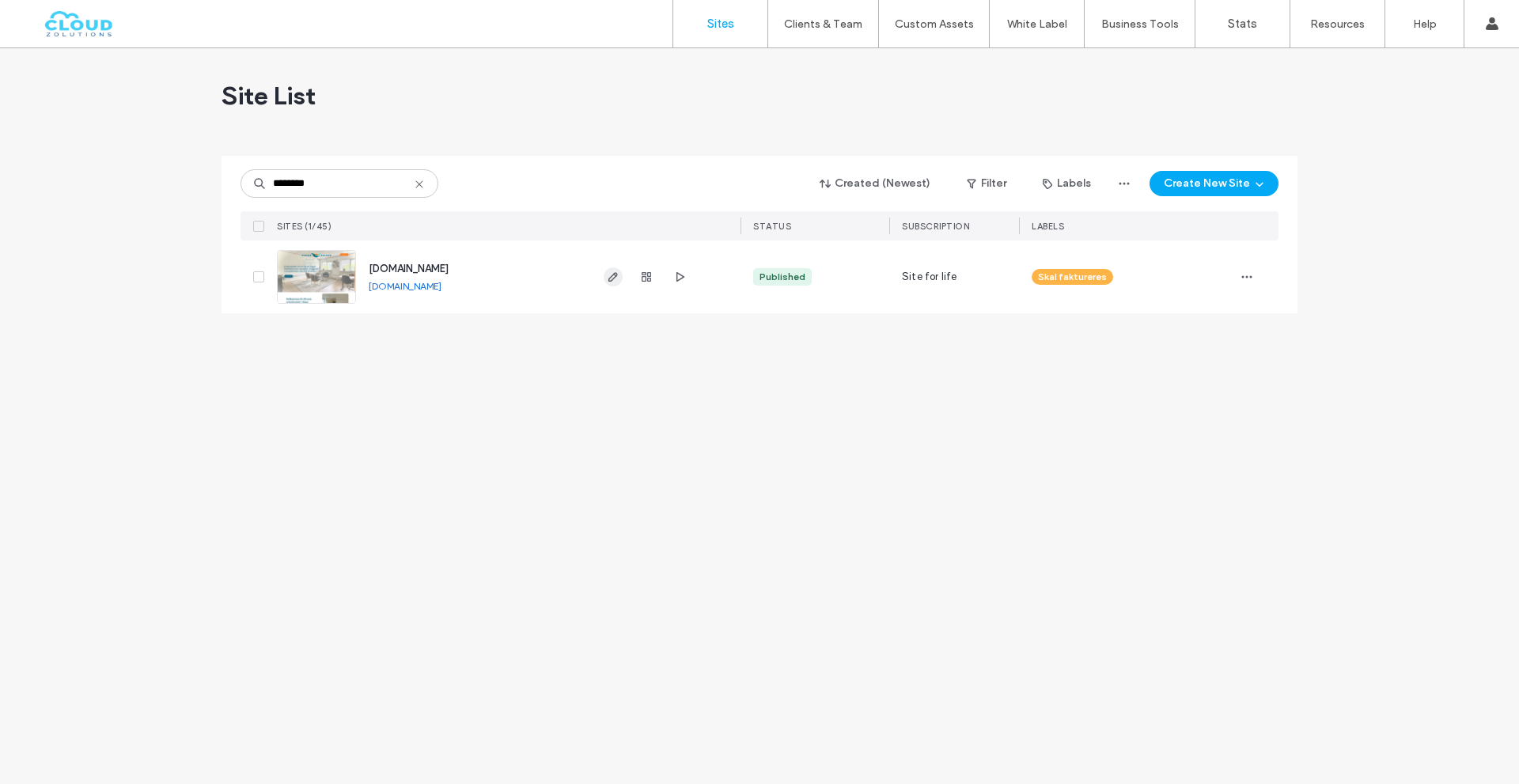
click at [612, 267] on span "button" at bounding box center [612, 276] width 19 height 19
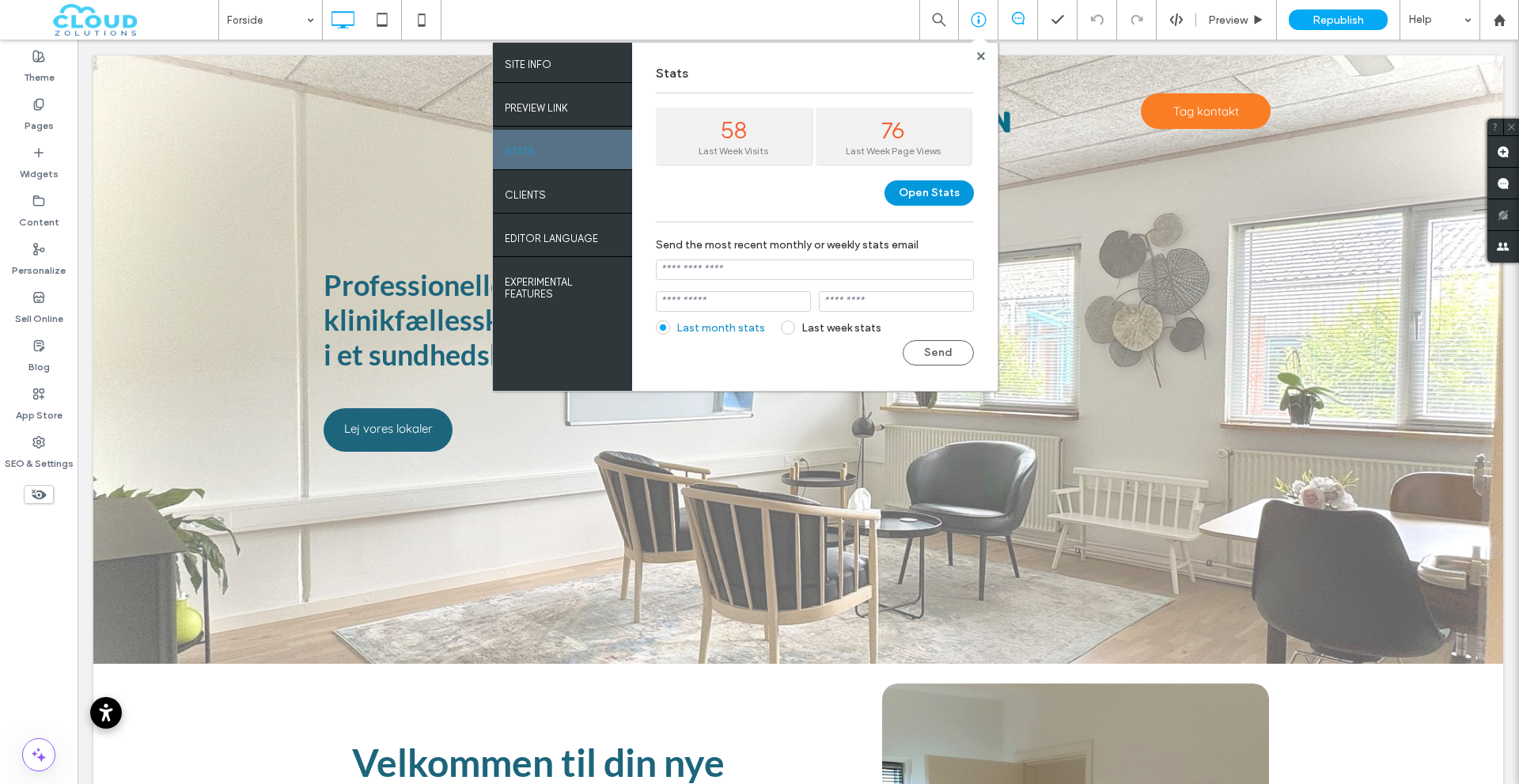
click at [956, 200] on button "Open Stats" at bounding box center [929, 192] width 89 height 25
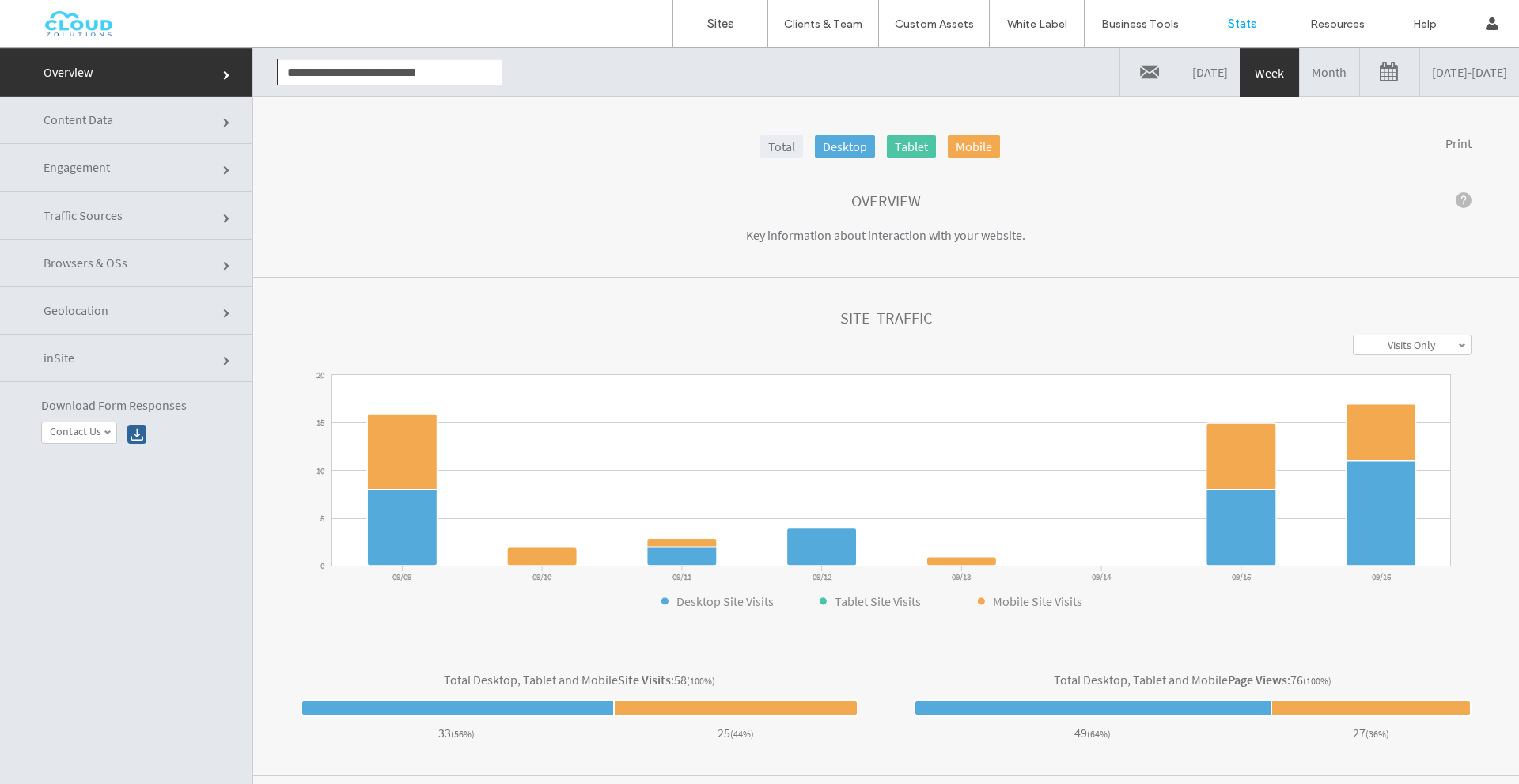
click at [1120, 69] on link at bounding box center [1150, 71] width 59 height 47
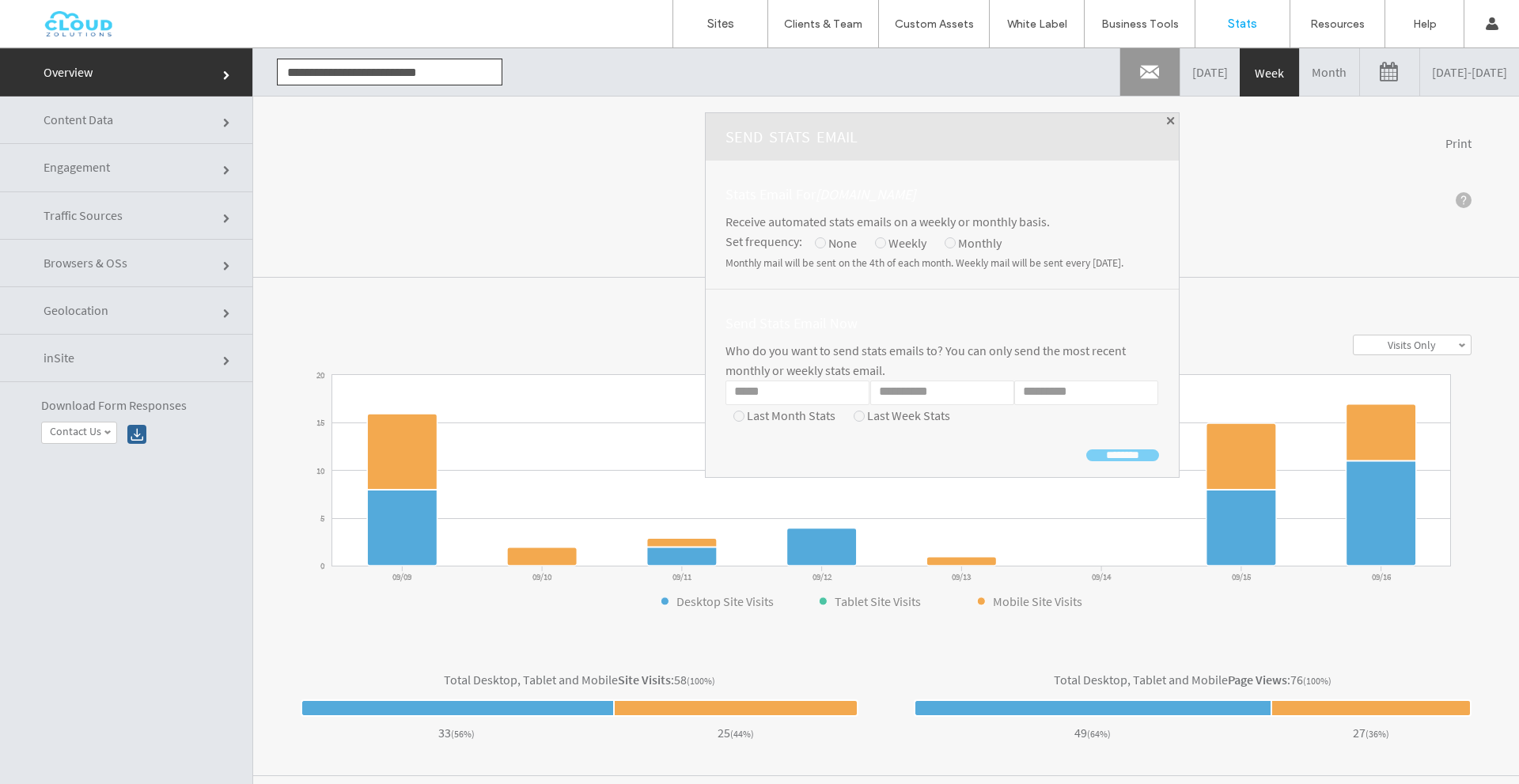
click at [828, 239] on div "None" at bounding box center [842, 243] width 28 height 19
click at [1034, 201] on div at bounding box center [759, 416] width 1519 height 735
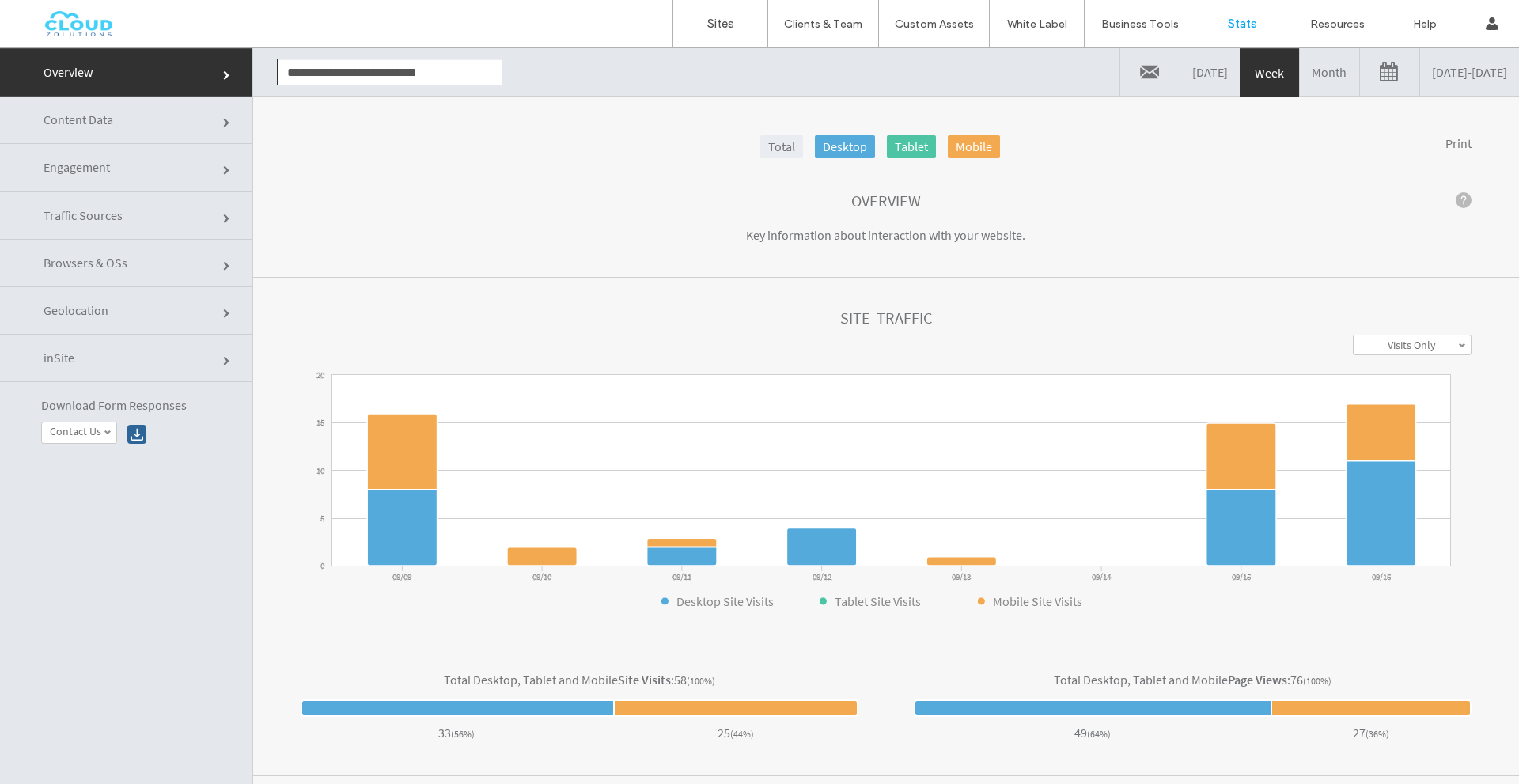
click at [1120, 72] on link at bounding box center [1150, 71] width 59 height 47
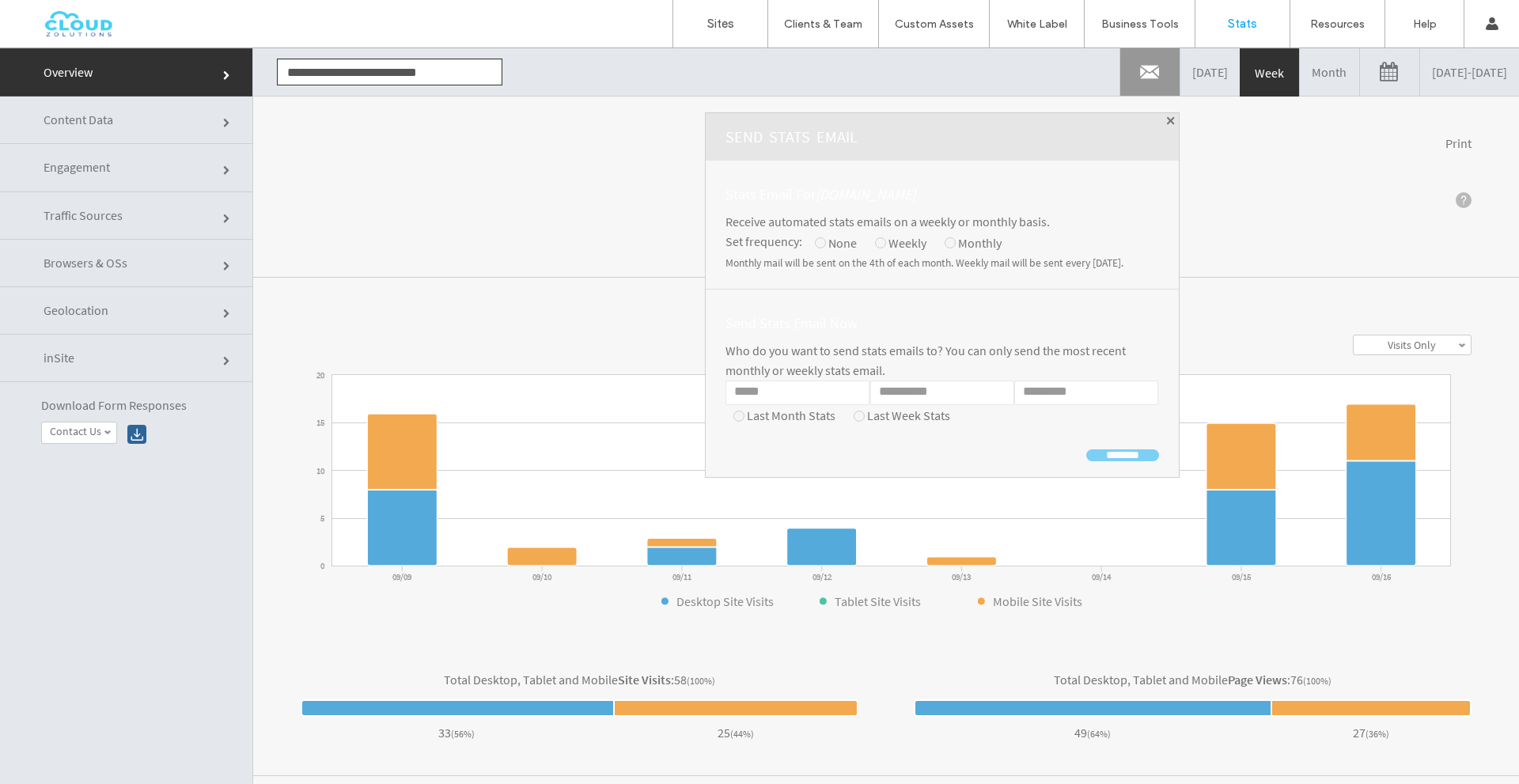
click at [1168, 192] on div "Overview" at bounding box center [886, 200] width 1171 height 17
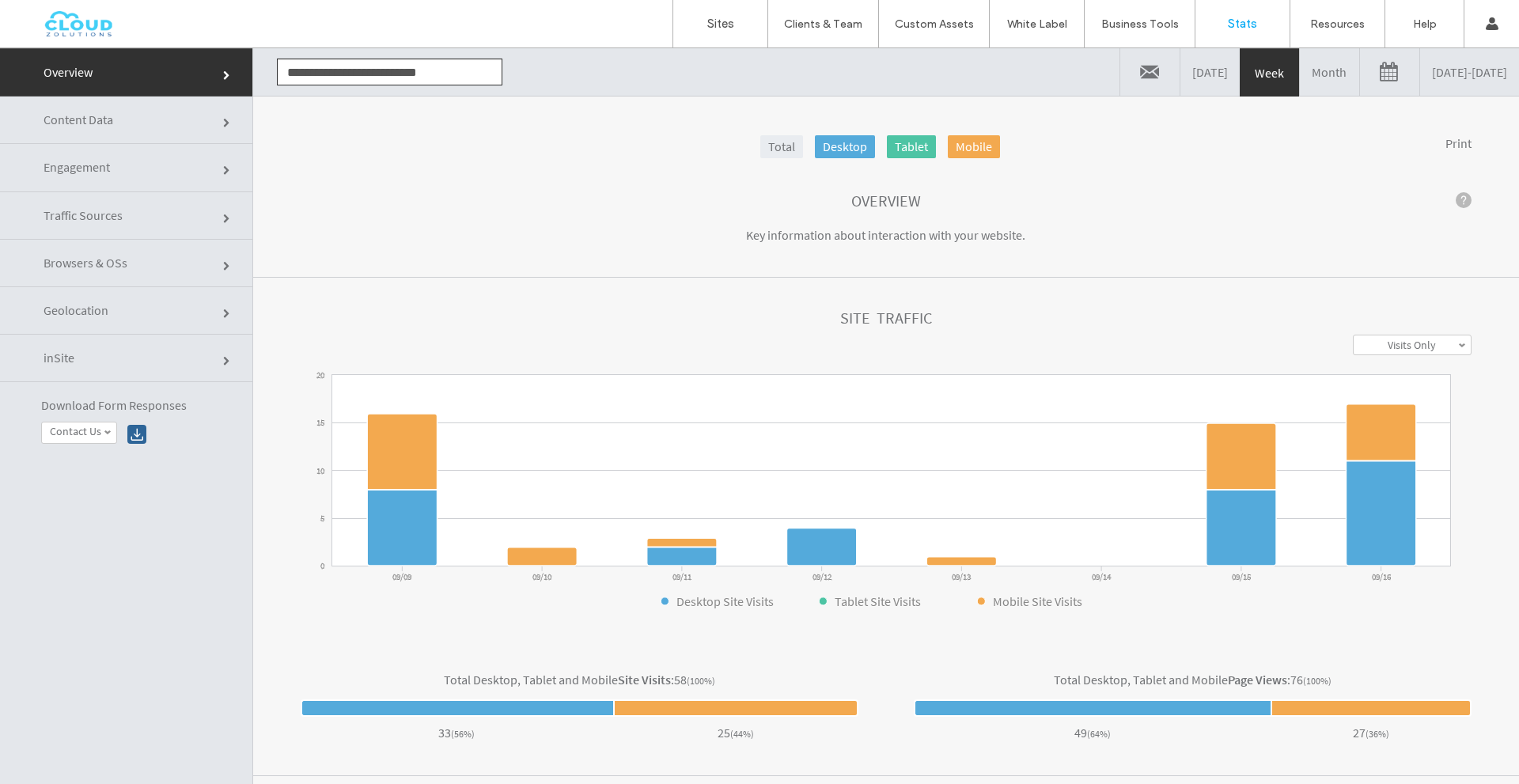
click at [455, 81] on input "**********" at bounding box center [390, 71] width 226 height 27
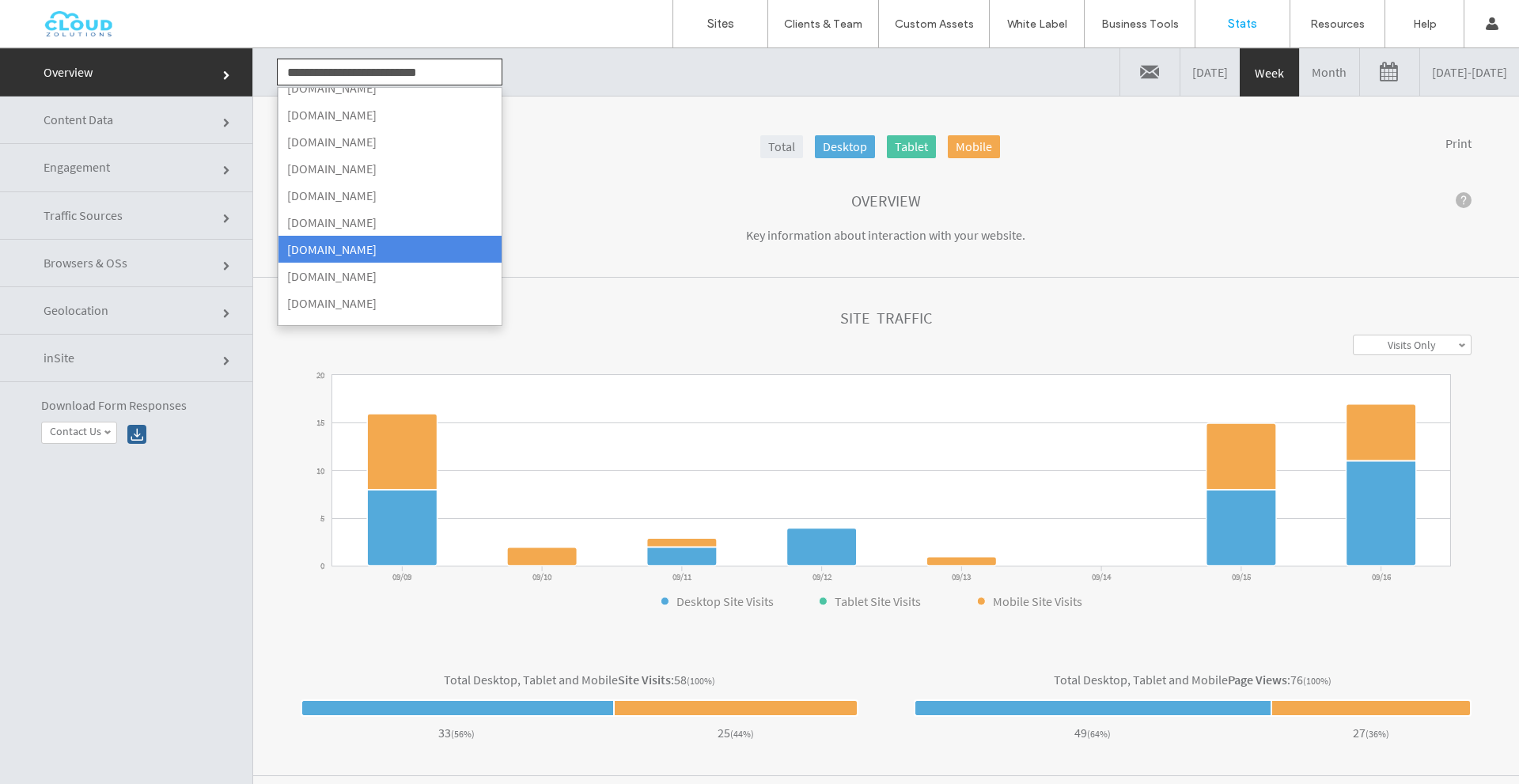
click at [391, 241] on li "[DOMAIN_NAME]" at bounding box center [390, 248] width 224 height 27
type input "**********"
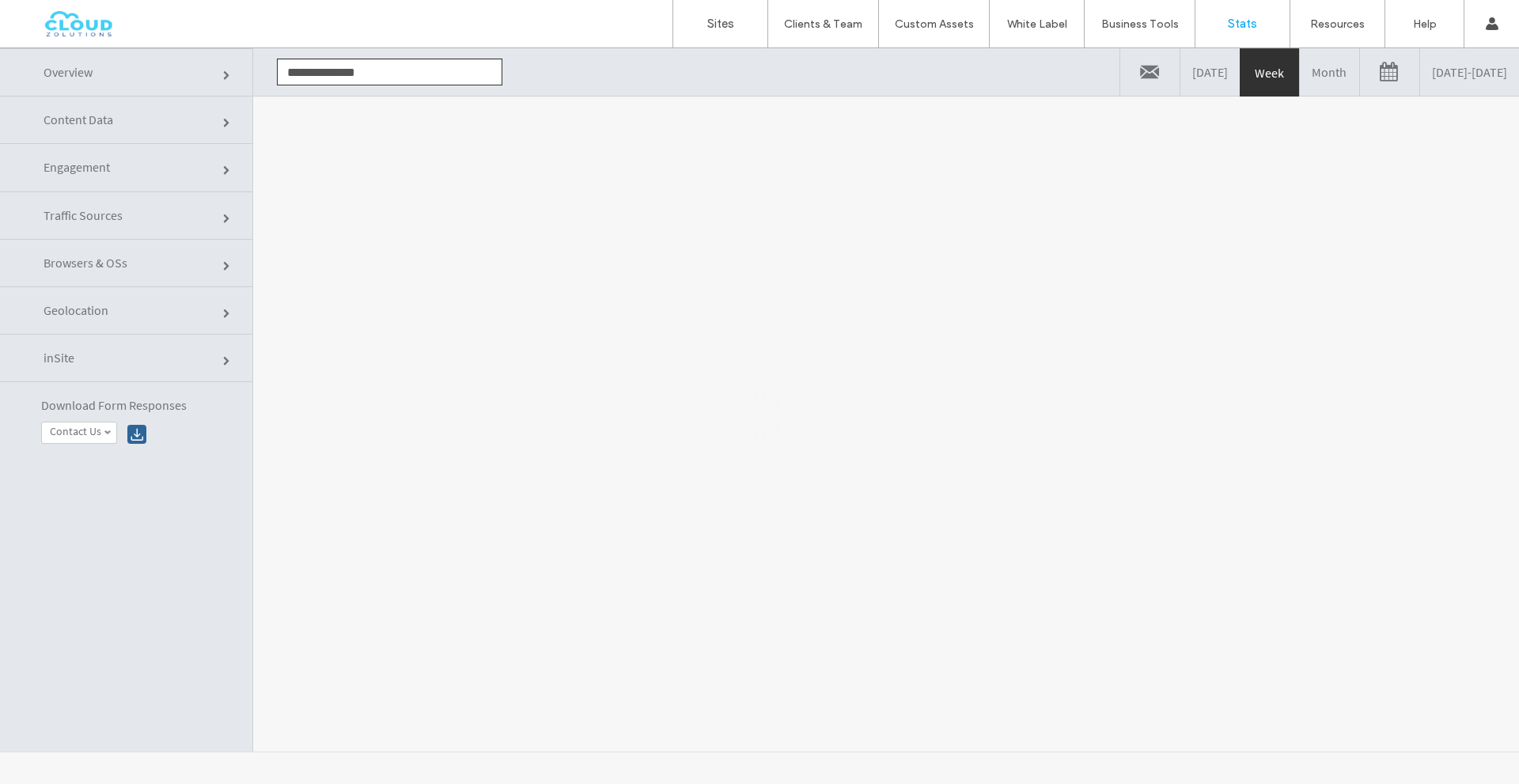
scroll to position [0, 0]
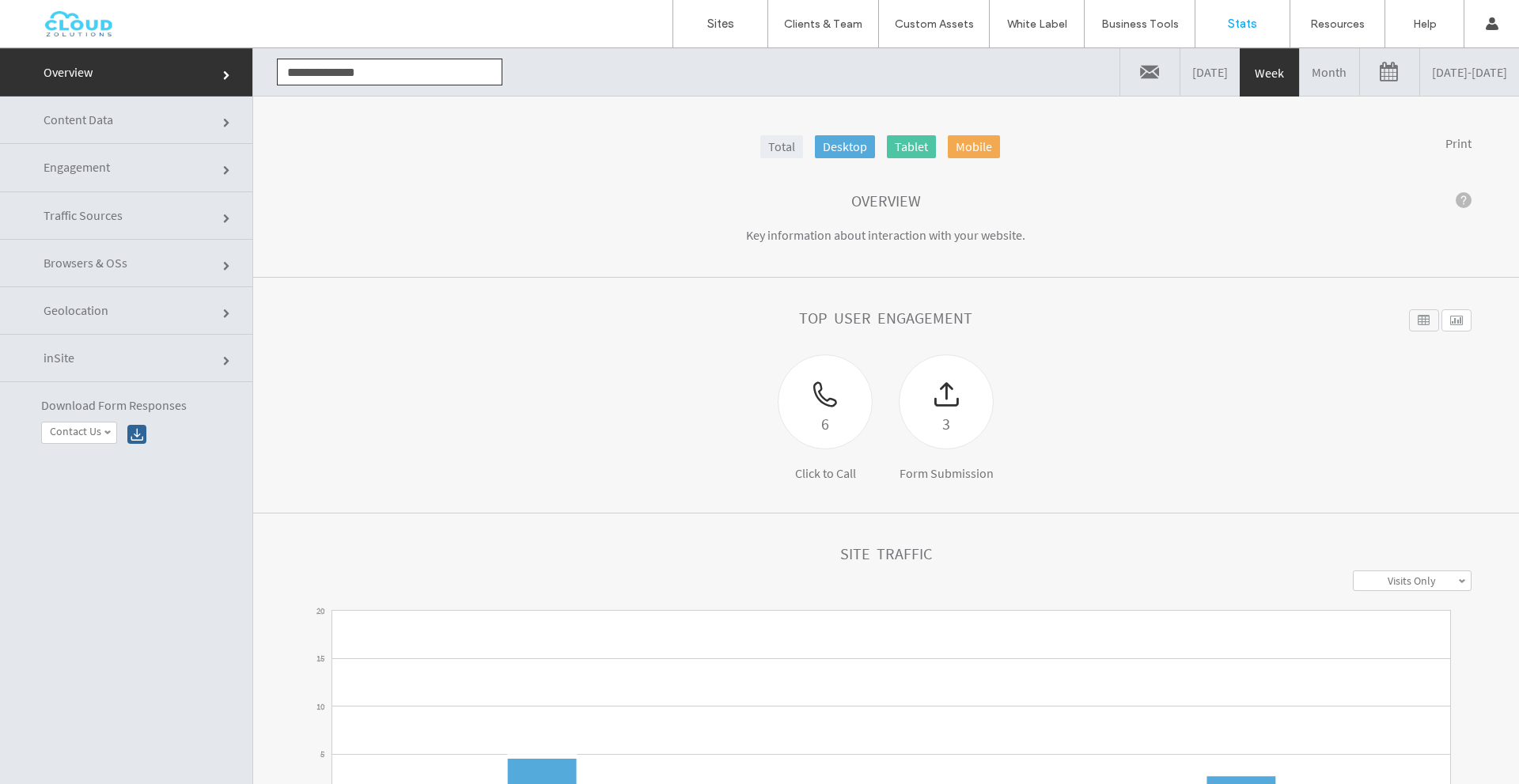
click at [1120, 73] on link at bounding box center [1150, 71] width 59 height 47
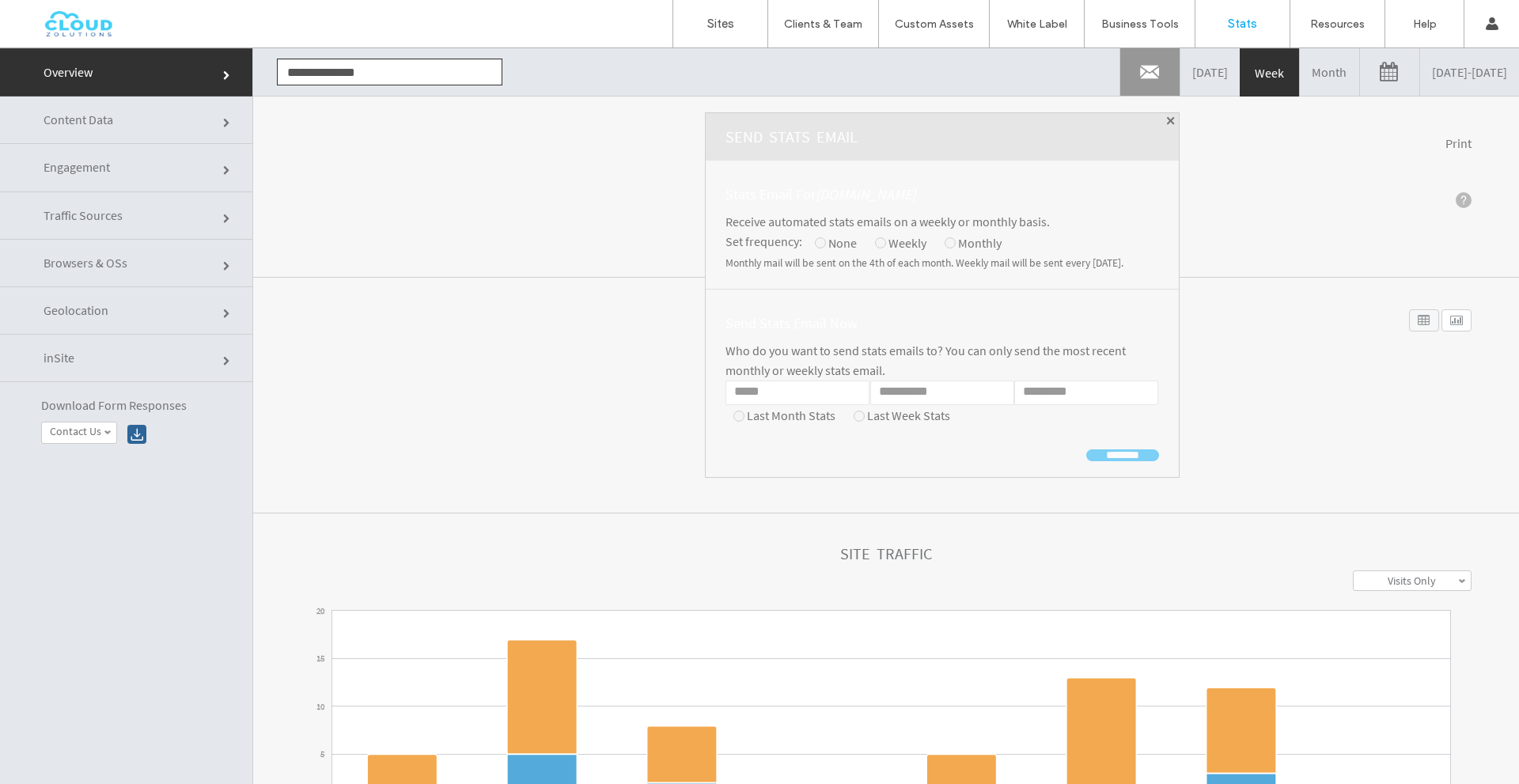
click at [1167, 118] on span at bounding box center [1171, 121] width 8 height 8
